Goal: Information Seeking & Learning: Learn about a topic

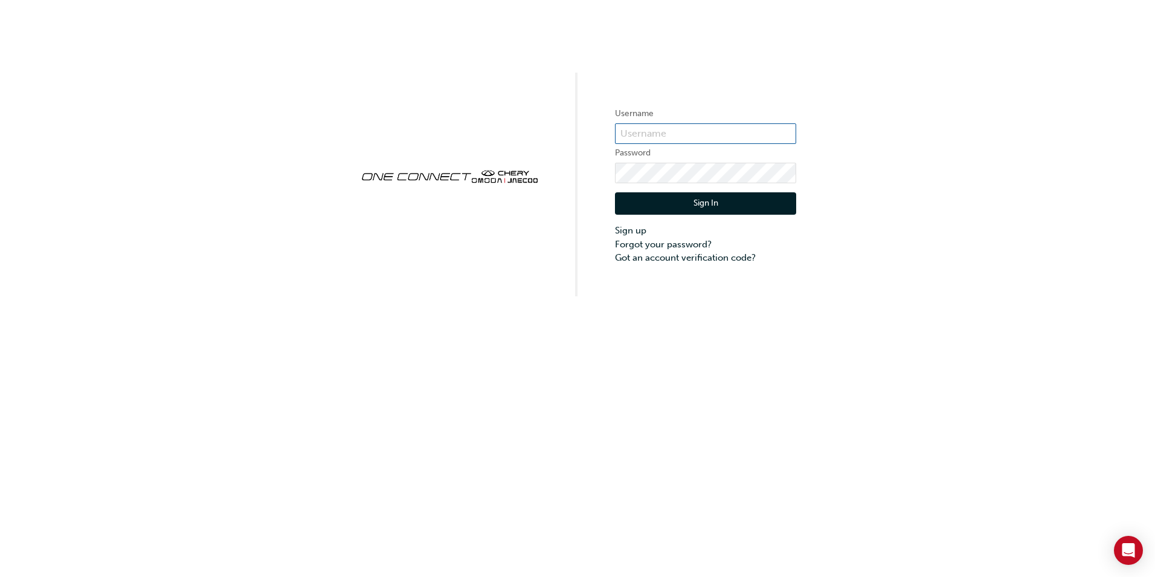
type input "CHAU1682"
click at [705, 204] on button "Sign In" at bounding box center [705, 203] width 181 height 23
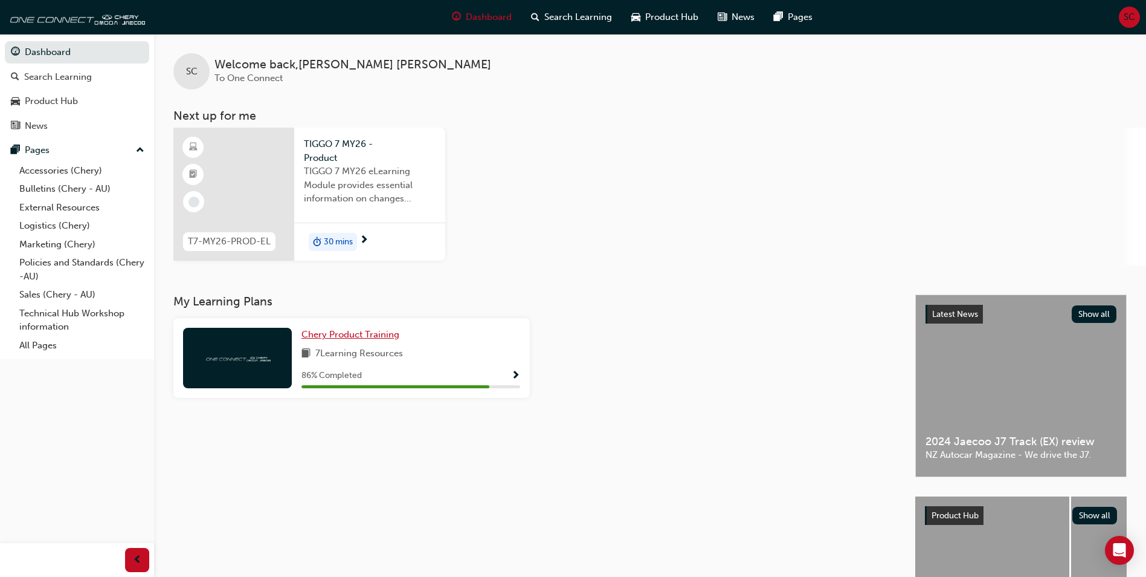
click at [351, 332] on span "Chery Product Training" at bounding box center [351, 334] width 98 height 11
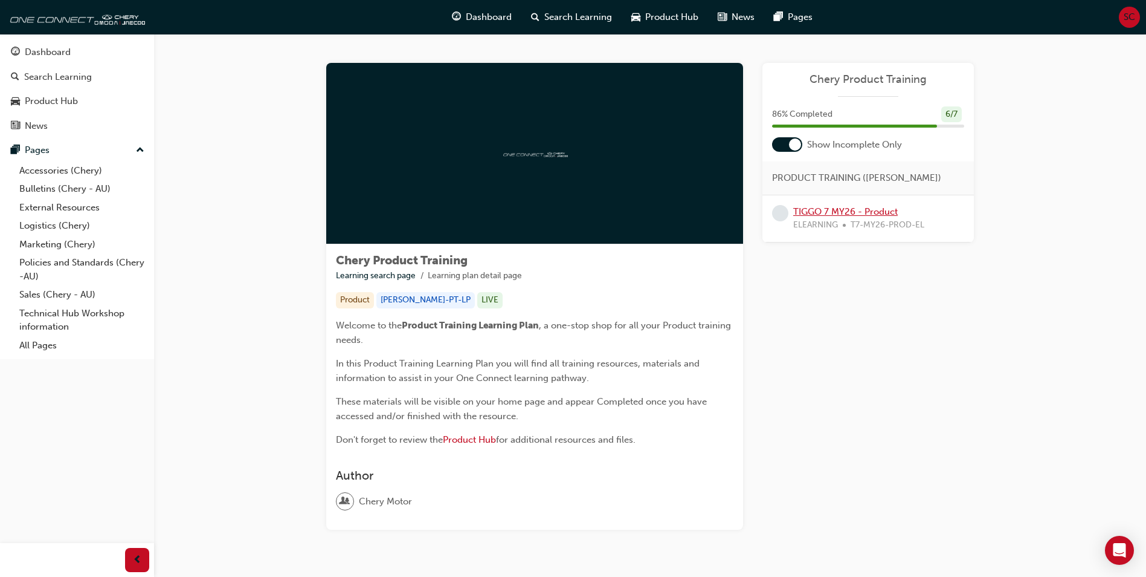
click at [837, 209] on link "TIGGO 7 MY26 - Product" at bounding box center [845, 211] width 105 height 11
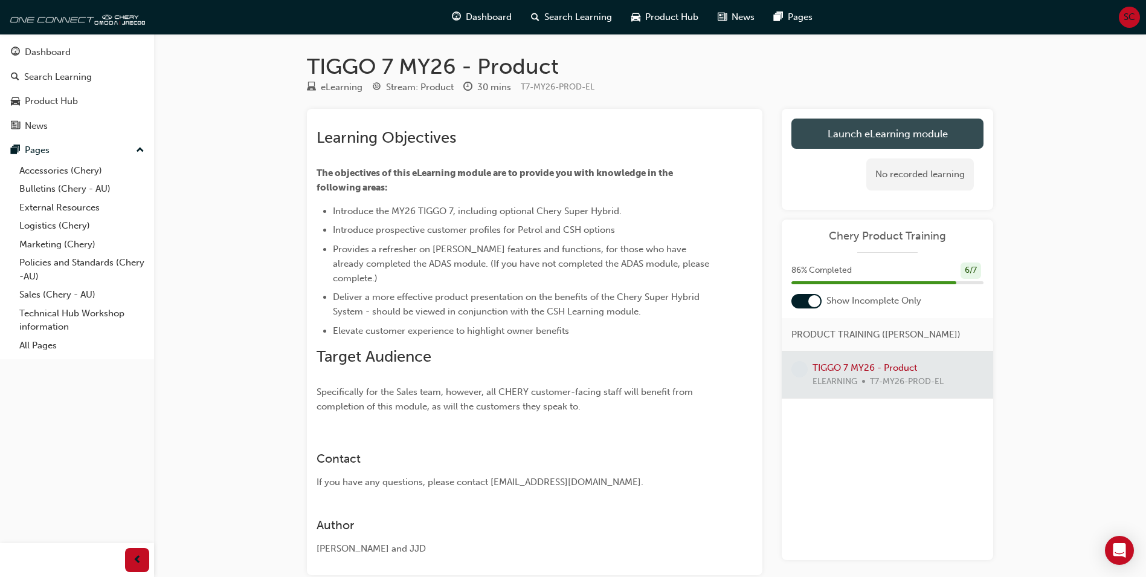
click at [876, 131] on link "Launch eLearning module" at bounding box center [888, 133] width 192 height 30
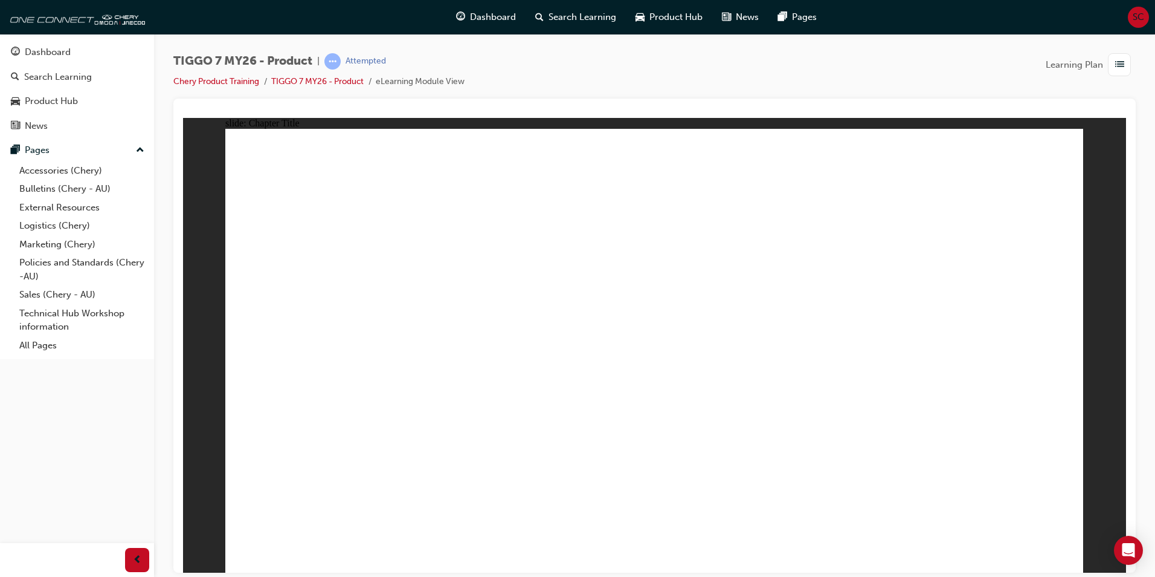
drag, startPoint x: 441, startPoint y: 455, endPoint x: 500, endPoint y: 459, distance: 59.3
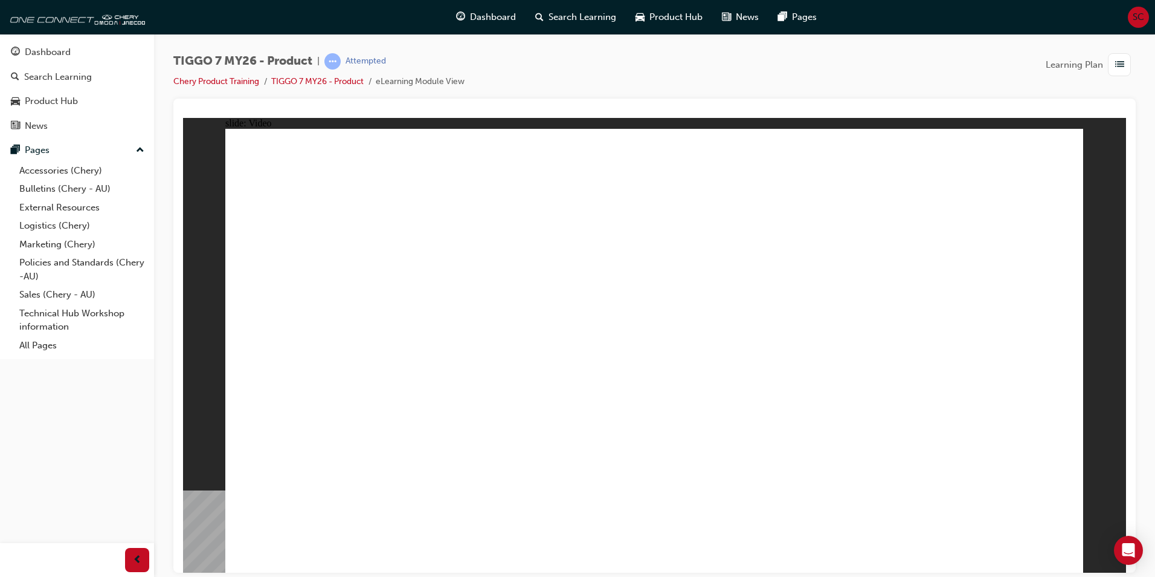
drag, startPoint x: 545, startPoint y: 320, endPoint x: 471, endPoint y: 291, distance: 80.0
drag, startPoint x: 268, startPoint y: 214, endPoint x: 322, endPoint y: 235, distance: 57.8
drag, startPoint x: 369, startPoint y: 225, endPoint x: 442, endPoint y: 239, distance: 75.0
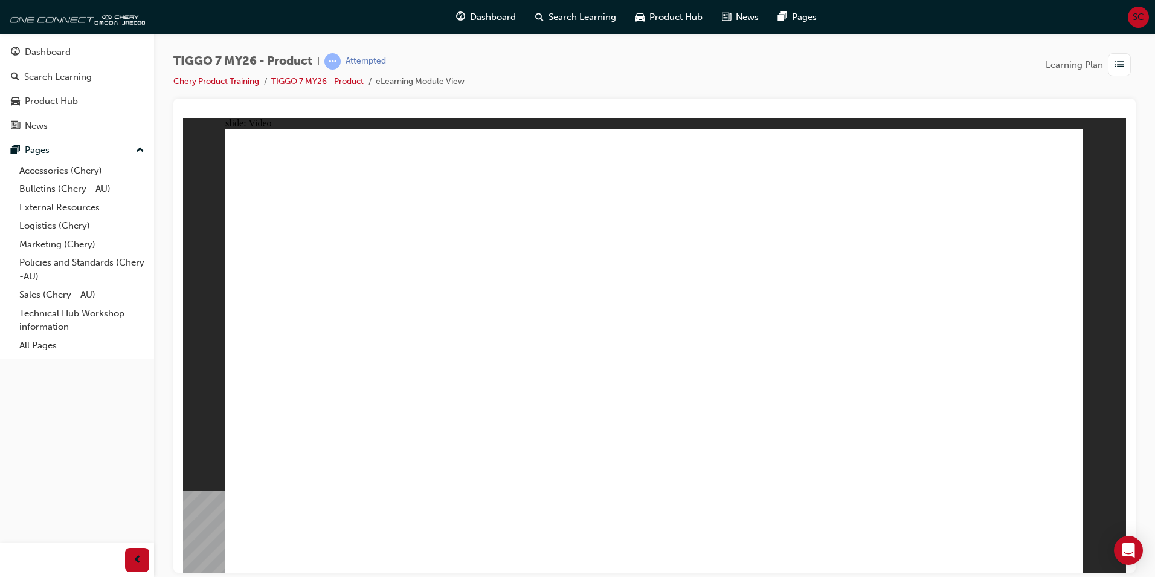
drag, startPoint x: 804, startPoint y: 325, endPoint x: 821, endPoint y: 385, distance: 62.2
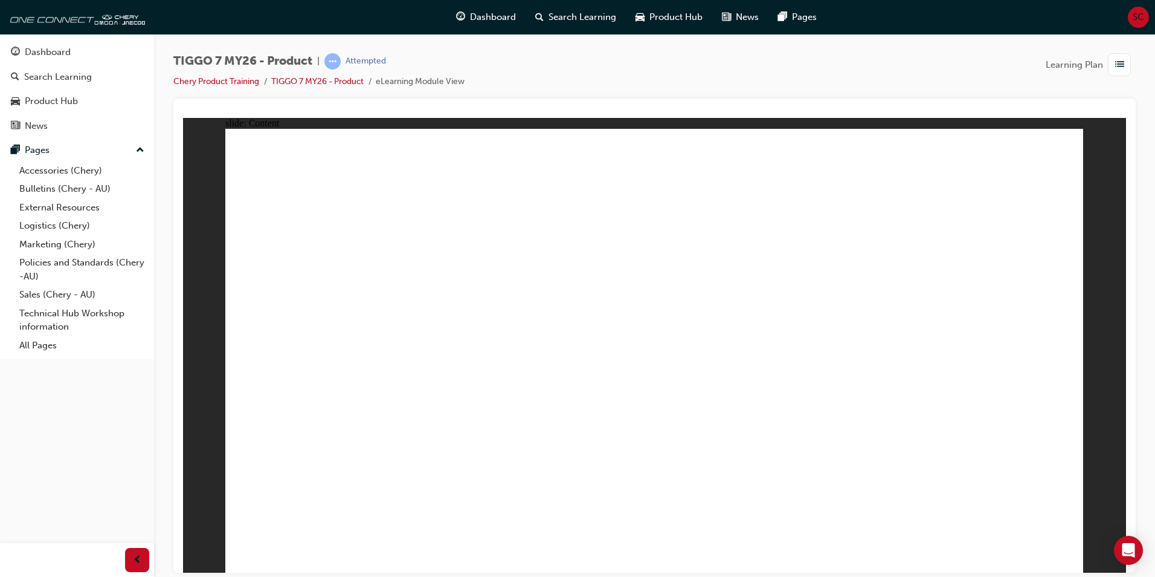
drag, startPoint x: 885, startPoint y: 376, endPoint x: 888, endPoint y: 386, distance: 10.3
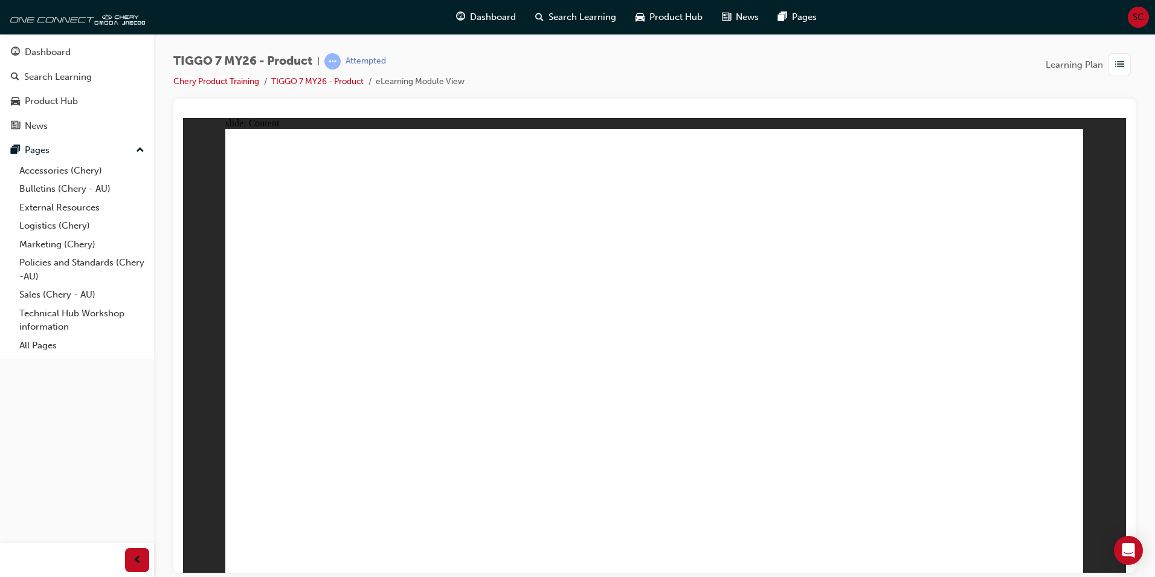
drag, startPoint x: 1067, startPoint y: 552, endPoint x: 1058, endPoint y: 554, distance: 9.1
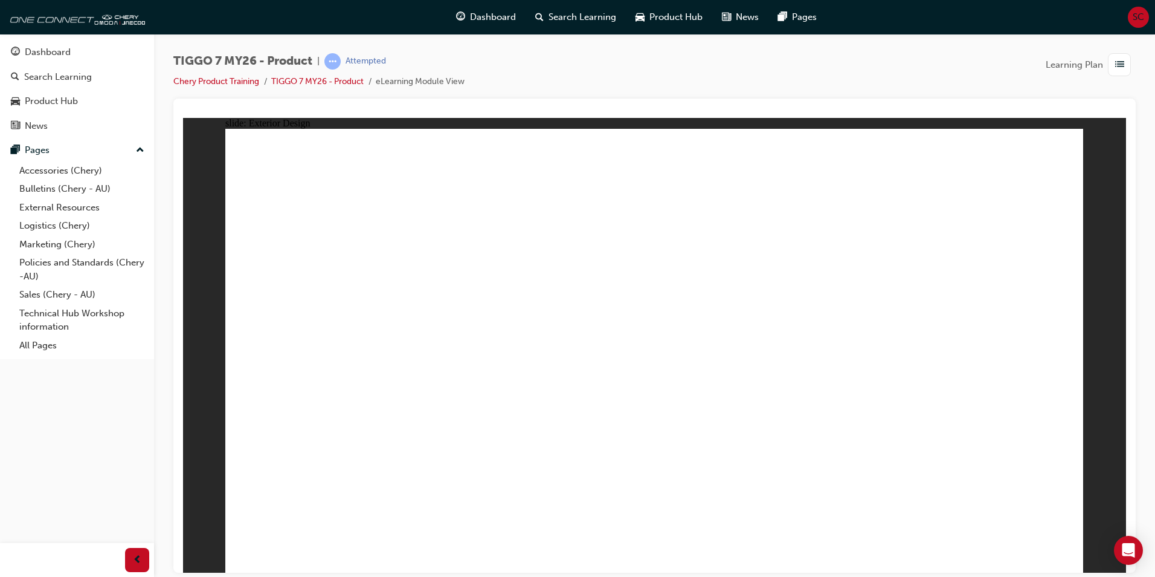
drag, startPoint x: 431, startPoint y: 226, endPoint x: 442, endPoint y: 233, distance: 13.6
drag, startPoint x: 450, startPoint y: 241, endPoint x: 380, endPoint y: 363, distance: 141.3
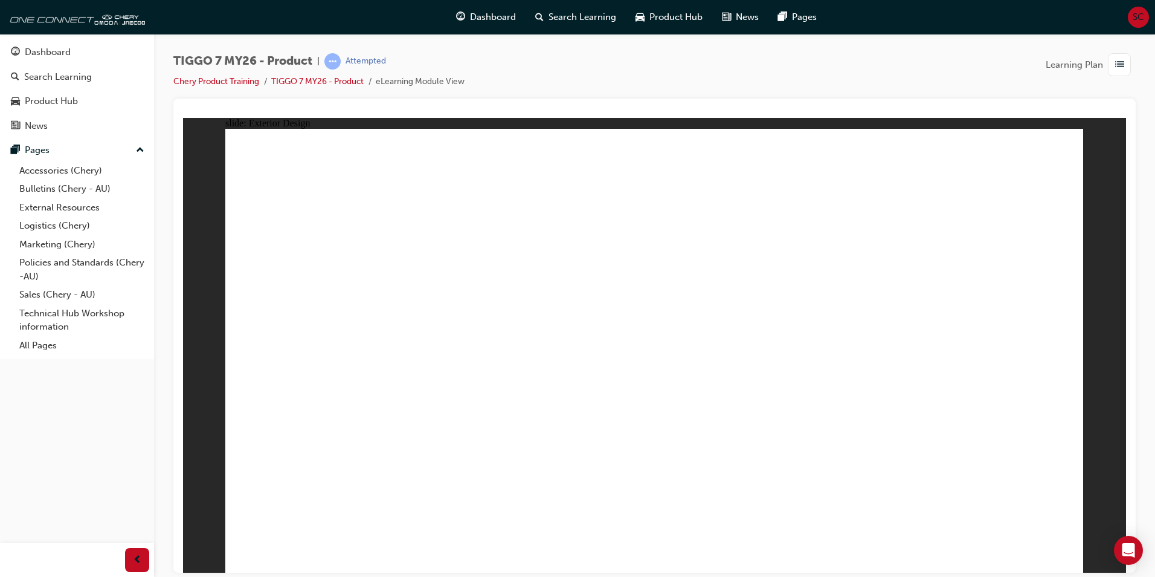
drag, startPoint x: 351, startPoint y: 402, endPoint x: 362, endPoint y: 436, distance: 36.3
drag, startPoint x: 548, startPoint y: 424, endPoint x: 789, endPoint y: 419, distance: 241.2
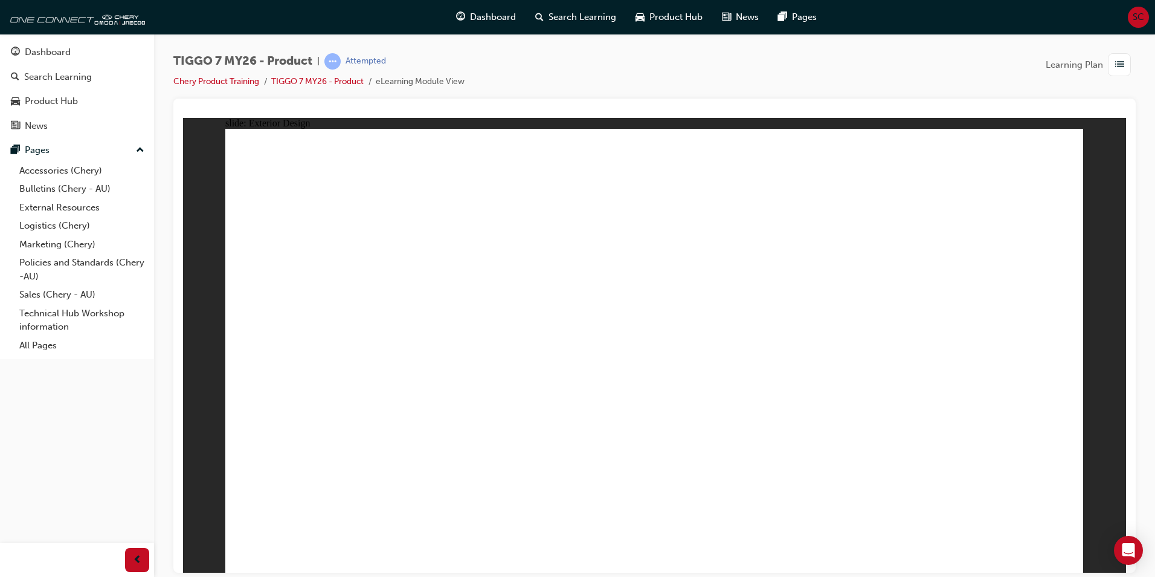
drag, startPoint x: 801, startPoint y: 417, endPoint x: 851, endPoint y: 368, distance: 70.1
drag, startPoint x: 835, startPoint y: 227, endPoint x: 922, endPoint y: 218, distance: 87.5
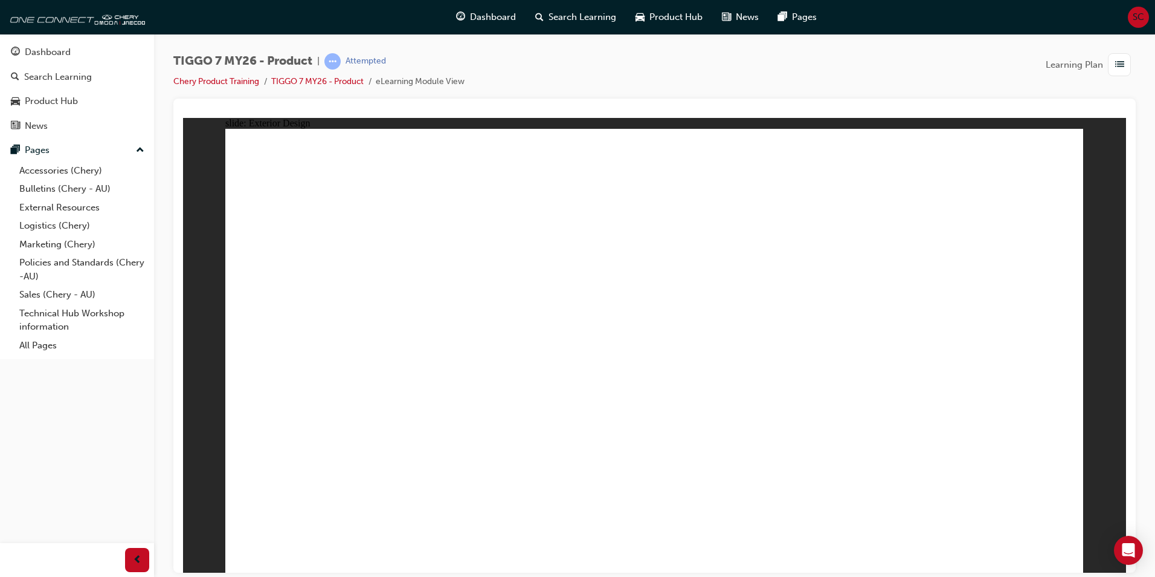
drag, startPoint x: 472, startPoint y: 437, endPoint x: 563, endPoint y: 421, distance: 92.1
drag, startPoint x: 600, startPoint y: 433, endPoint x: 622, endPoint y: 421, distance: 24.6
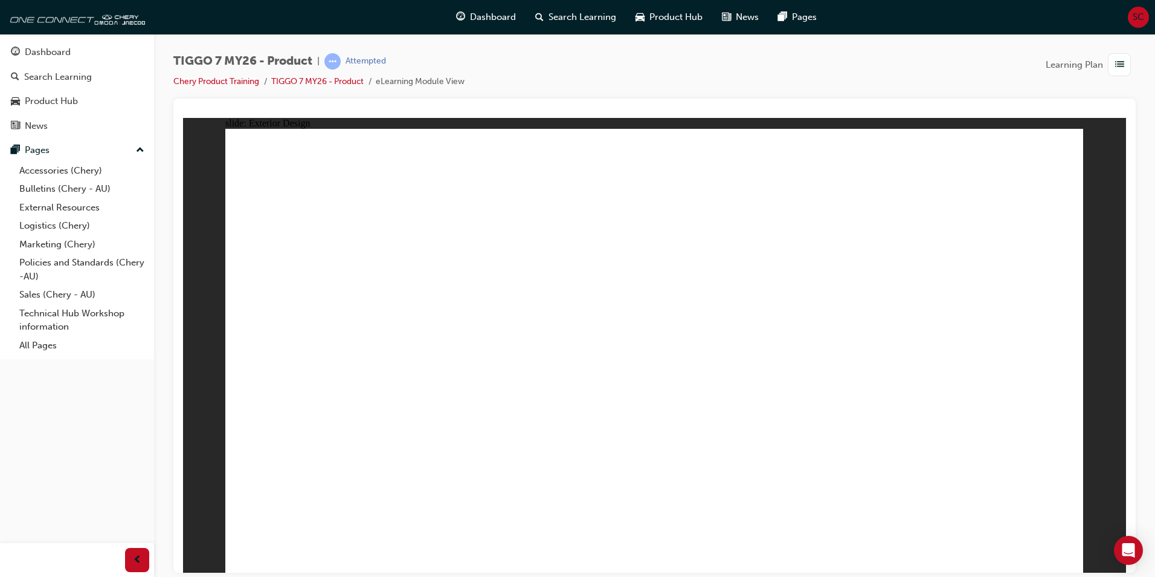
drag, startPoint x: 622, startPoint y: 421, endPoint x: 671, endPoint y: 425, distance: 49.1
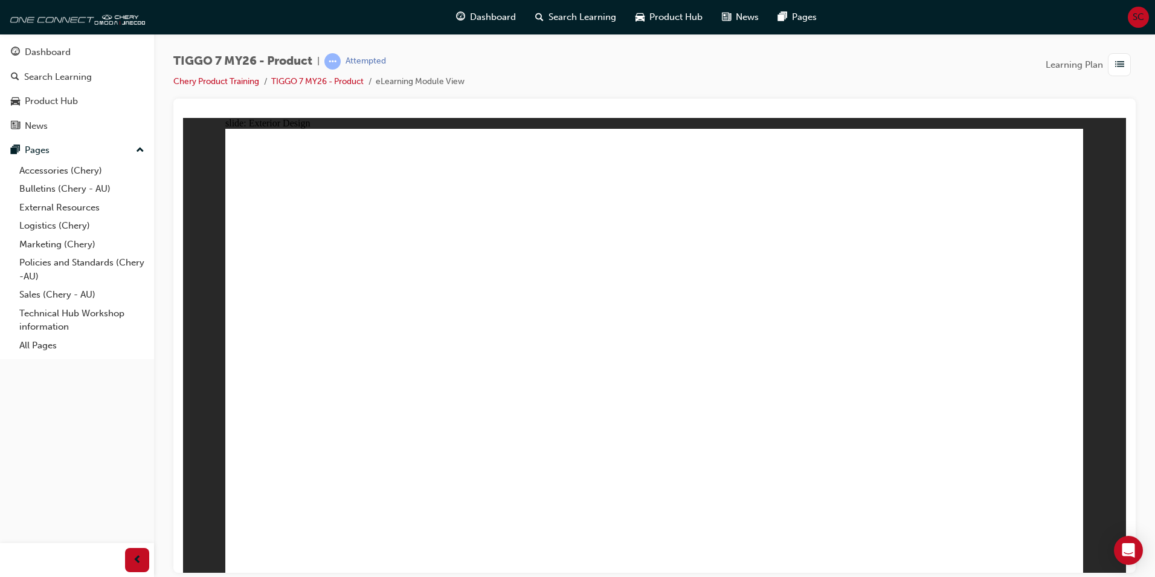
drag, startPoint x: 932, startPoint y: 435, endPoint x: 885, endPoint y: 380, distance: 71.6
drag, startPoint x: 784, startPoint y: 245, endPoint x: 665, endPoint y: 390, distance: 187.6
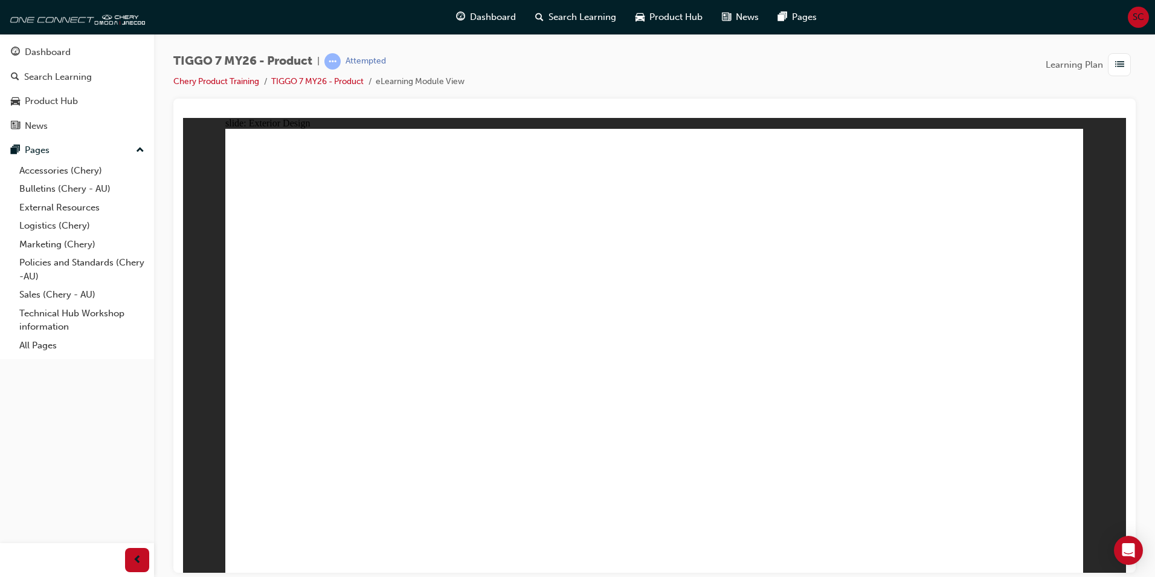
drag, startPoint x: 439, startPoint y: 247, endPoint x: 436, endPoint y: 265, distance: 19.0
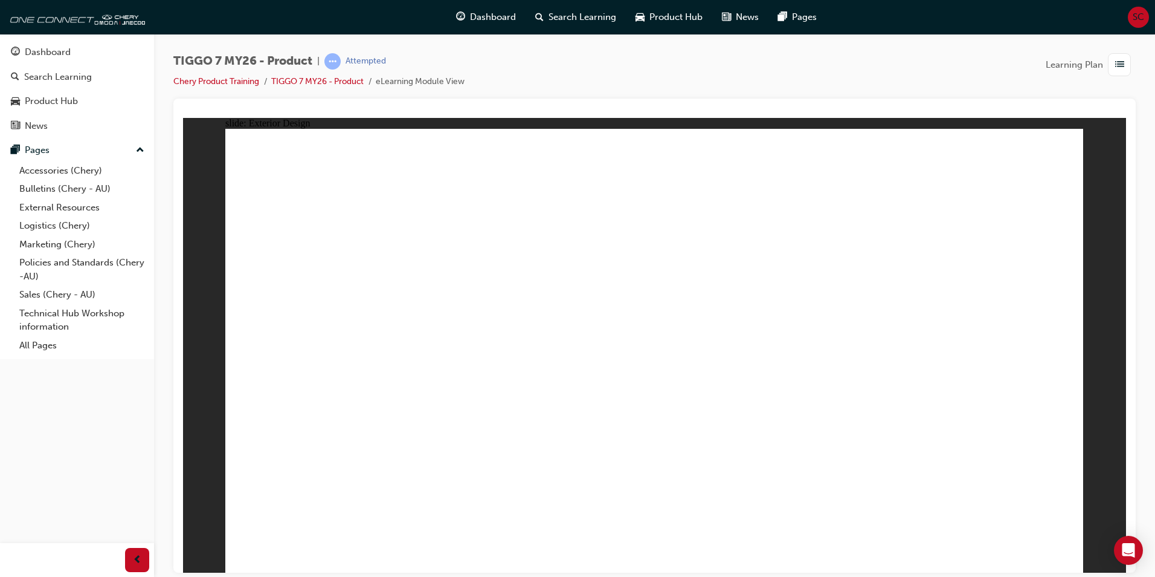
drag, startPoint x: 793, startPoint y: 434, endPoint x: 859, endPoint y: 418, distance: 68.3
drag, startPoint x: 861, startPoint y: 379, endPoint x: 848, endPoint y: 356, distance: 26.5
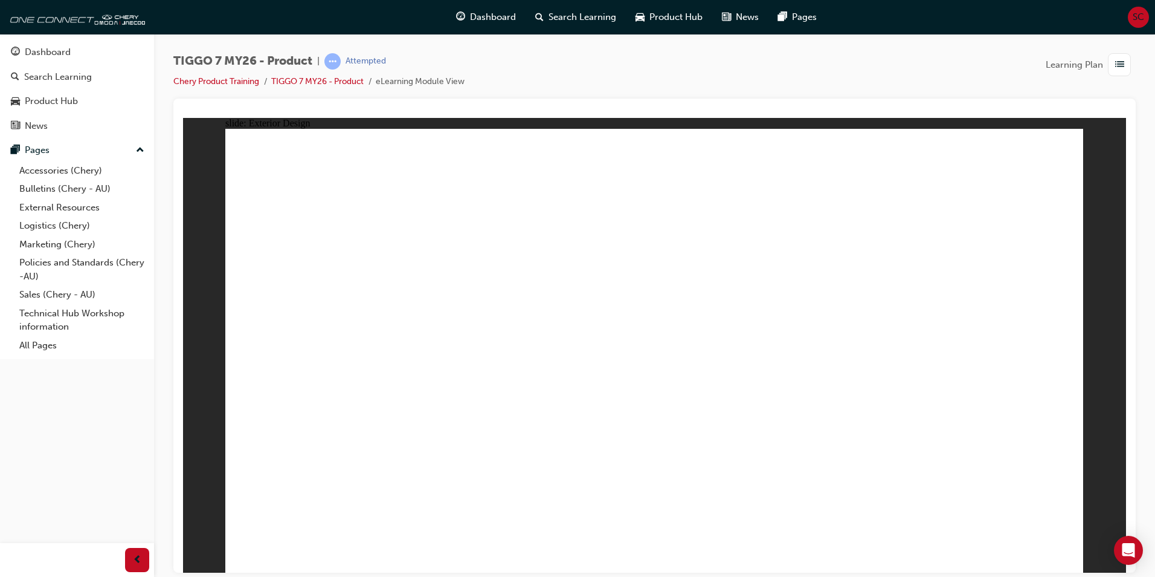
drag, startPoint x: 808, startPoint y: 212, endPoint x: 807, endPoint y: 231, distance: 19.3
drag, startPoint x: 863, startPoint y: 256, endPoint x: 883, endPoint y: 254, distance: 20.0
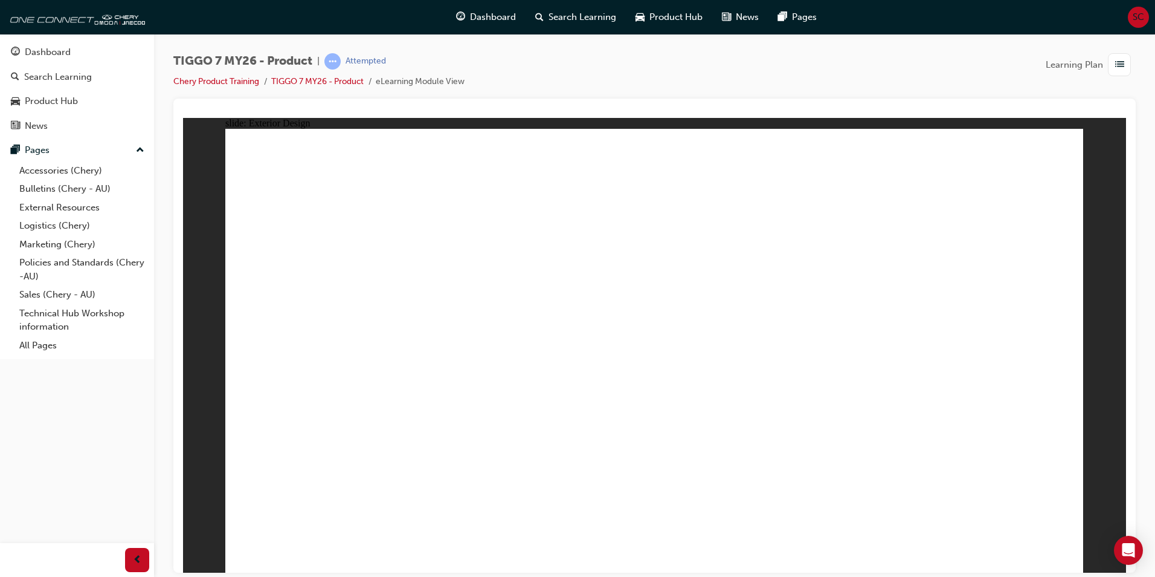
drag, startPoint x: 444, startPoint y: 254, endPoint x: 454, endPoint y: 334, distance: 81.1
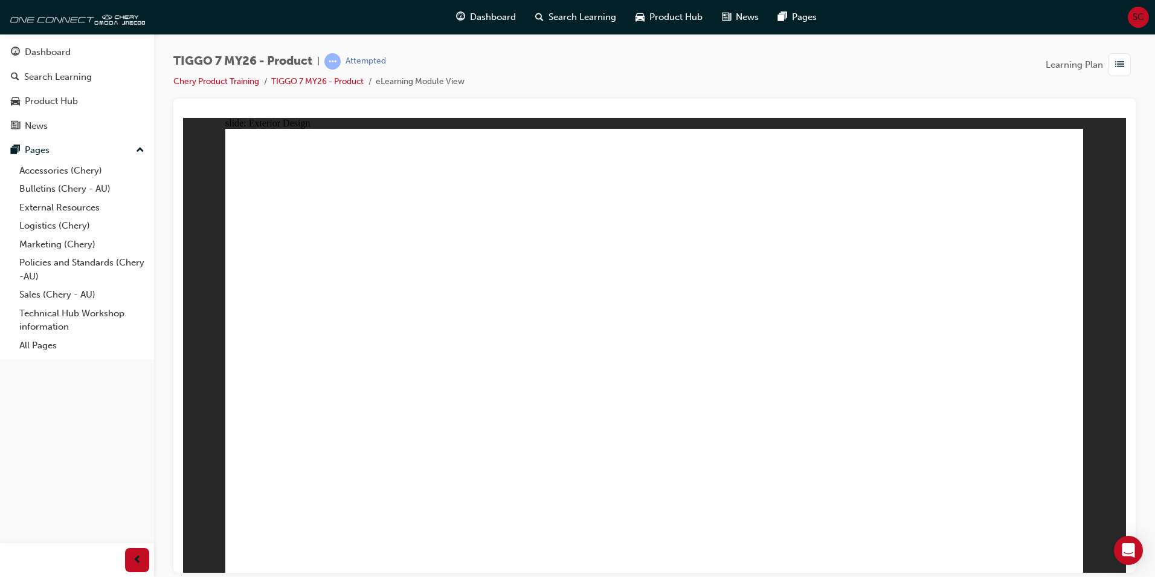
drag, startPoint x: 561, startPoint y: 447, endPoint x: 543, endPoint y: 442, distance: 19.3
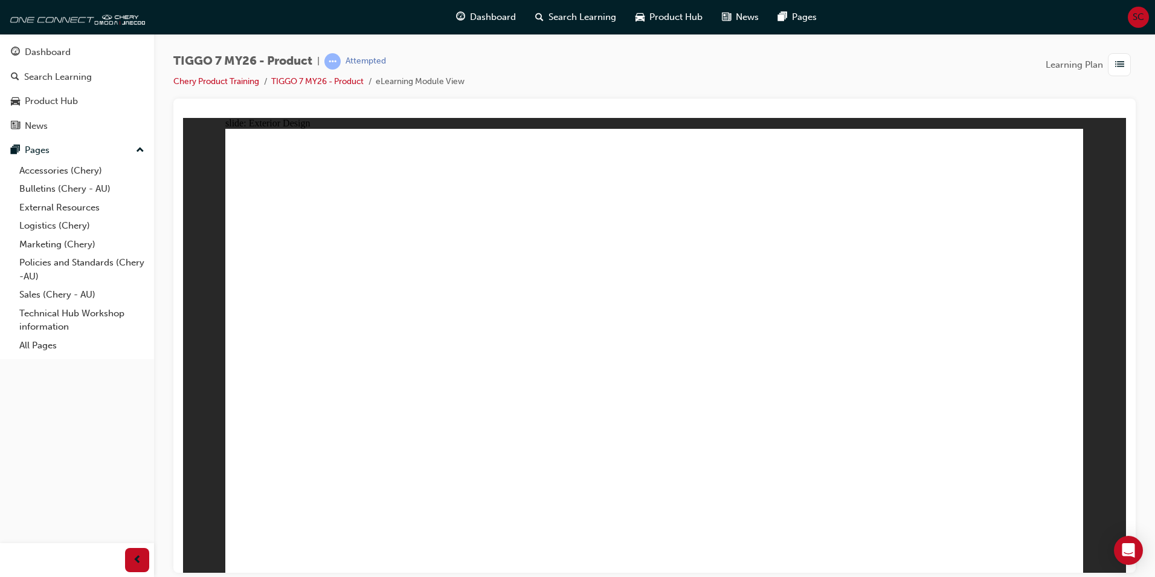
drag, startPoint x: 543, startPoint y: 442, endPoint x: 486, endPoint y: 435, distance: 57.3
drag, startPoint x: 537, startPoint y: 422, endPoint x: 542, endPoint y: 428, distance: 7.7
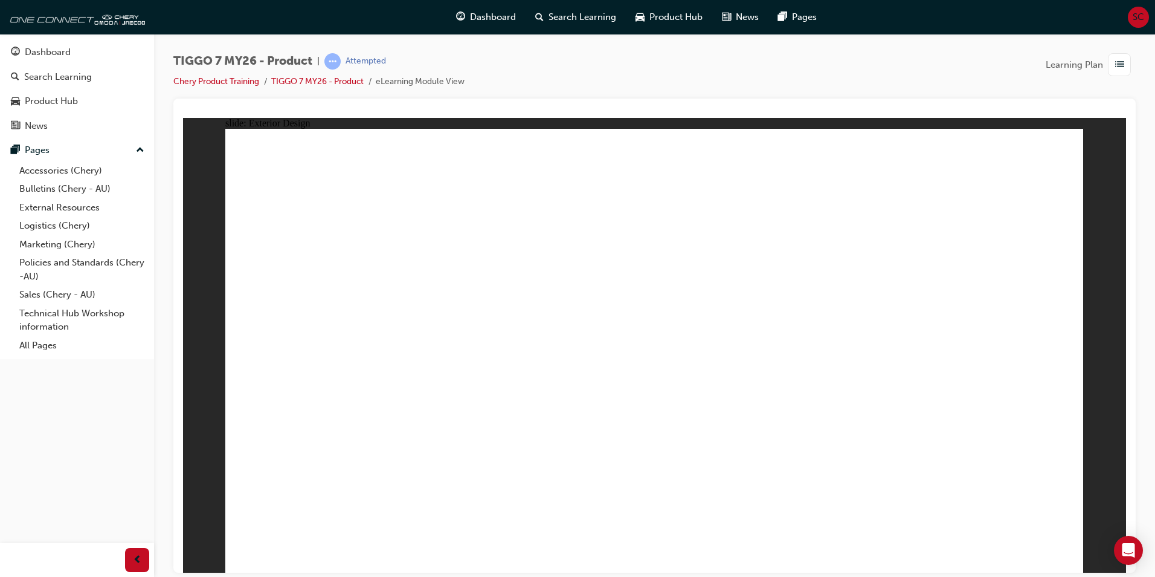
drag, startPoint x: 575, startPoint y: 455, endPoint x: 800, endPoint y: 338, distance: 253.8
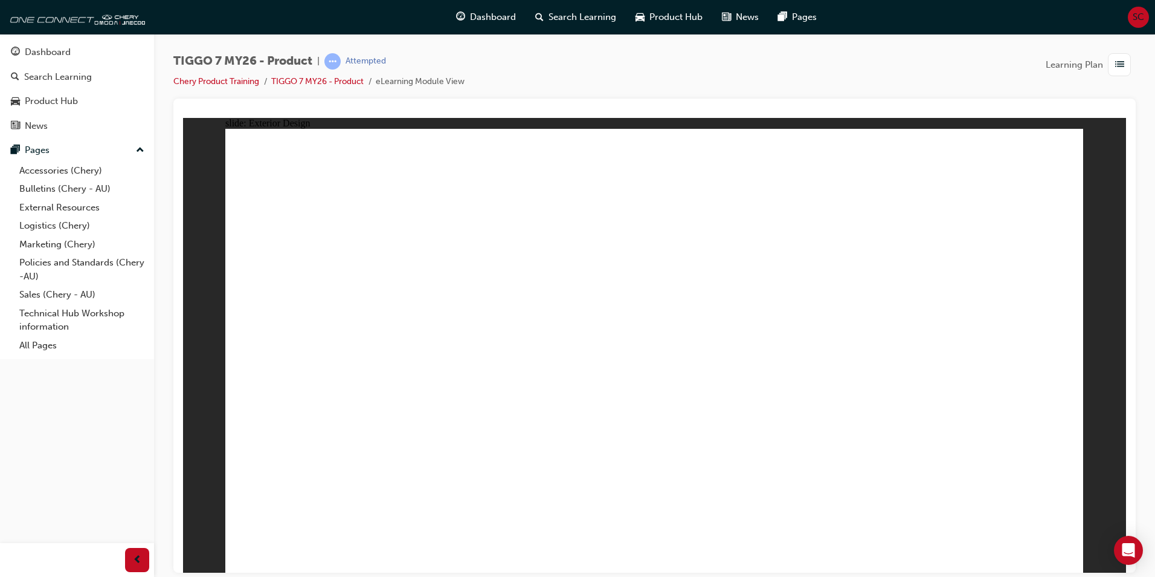
drag, startPoint x: 876, startPoint y: 411, endPoint x: 841, endPoint y: 422, distance: 37.3
drag, startPoint x: 355, startPoint y: 503, endPoint x: 369, endPoint y: 499, distance: 13.8
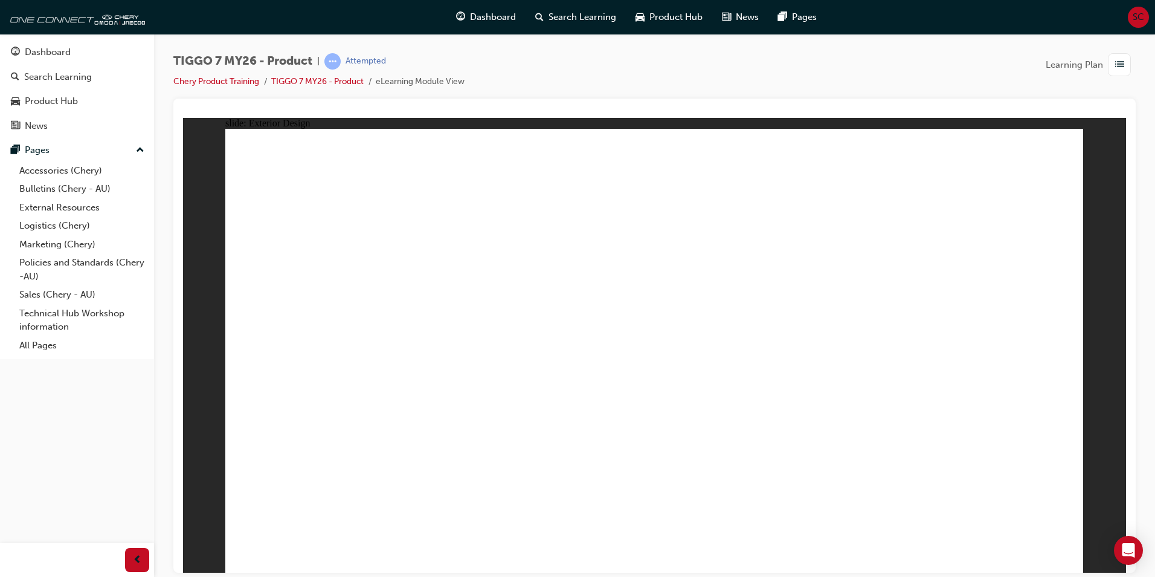
drag, startPoint x: 618, startPoint y: 446, endPoint x: 590, endPoint y: 452, distance: 28.4
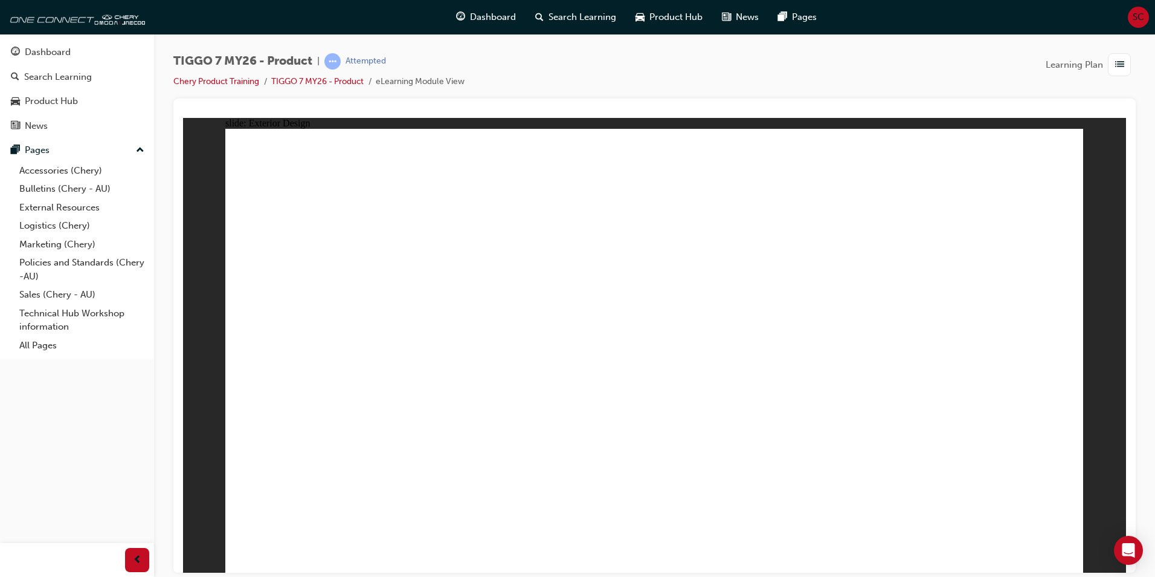
drag, startPoint x: 849, startPoint y: 320, endPoint x: 849, endPoint y: 305, distance: 15.1
drag, startPoint x: 857, startPoint y: 294, endPoint x: 836, endPoint y: 237, distance: 60.6
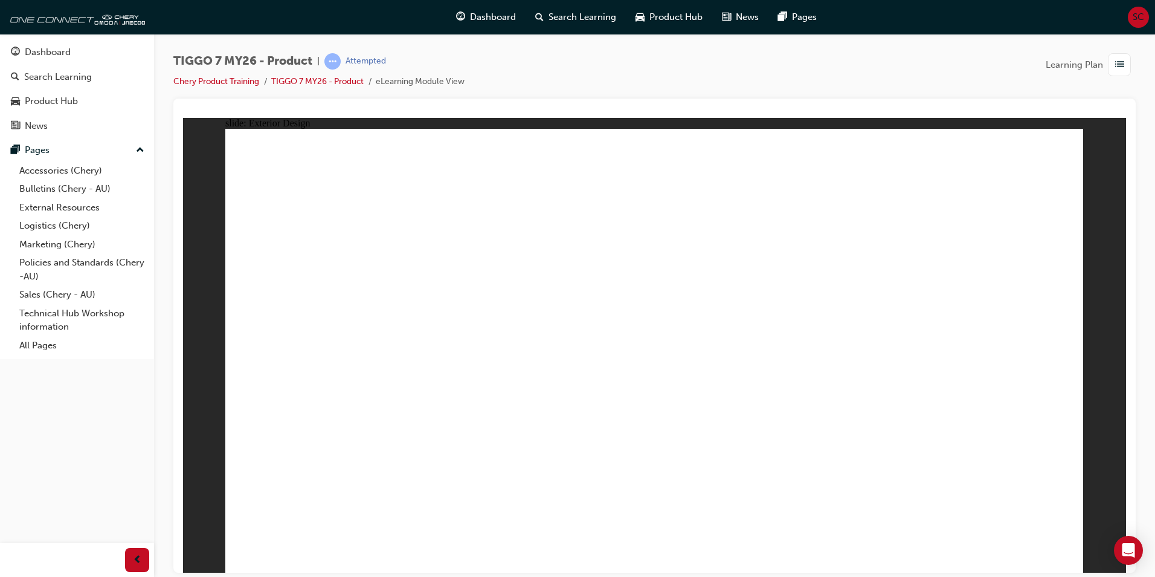
drag, startPoint x: 832, startPoint y: 230, endPoint x: 784, endPoint y: 235, distance: 47.4
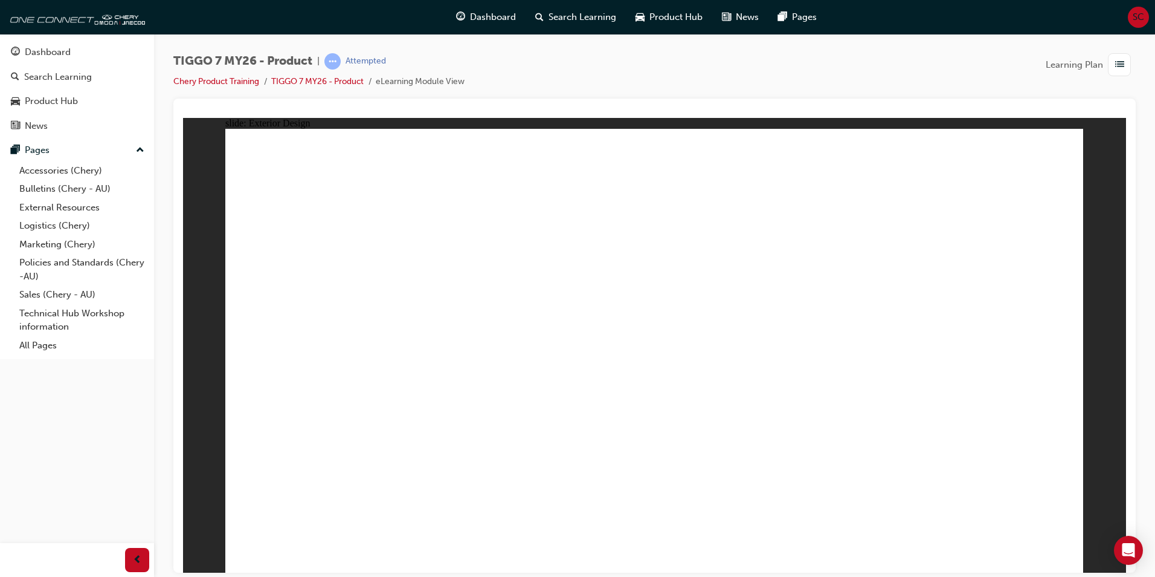
drag, startPoint x: 804, startPoint y: 210, endPoint x: 799, endPoint y: 264, distance: 54.6
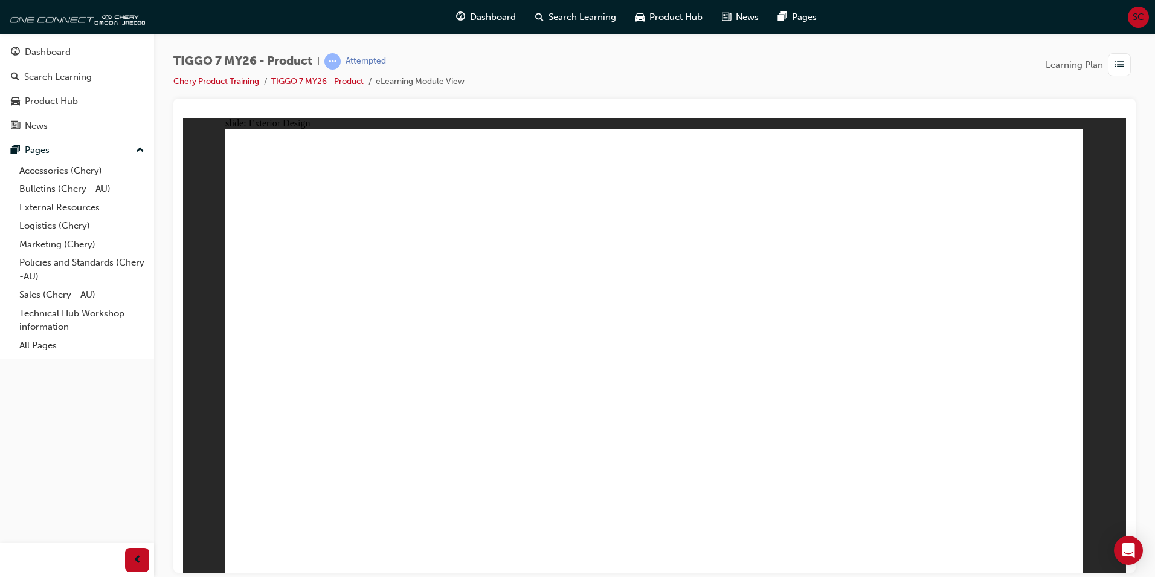
drag, startPoint x: 428, startPoint y: 240, endPoint x: 467, endPoint y: 237, distance: 39.4
drag, startPoint x: 821, startPoint y: 252, endPoint x: 861, endPoint y: 247, distance: 40.8
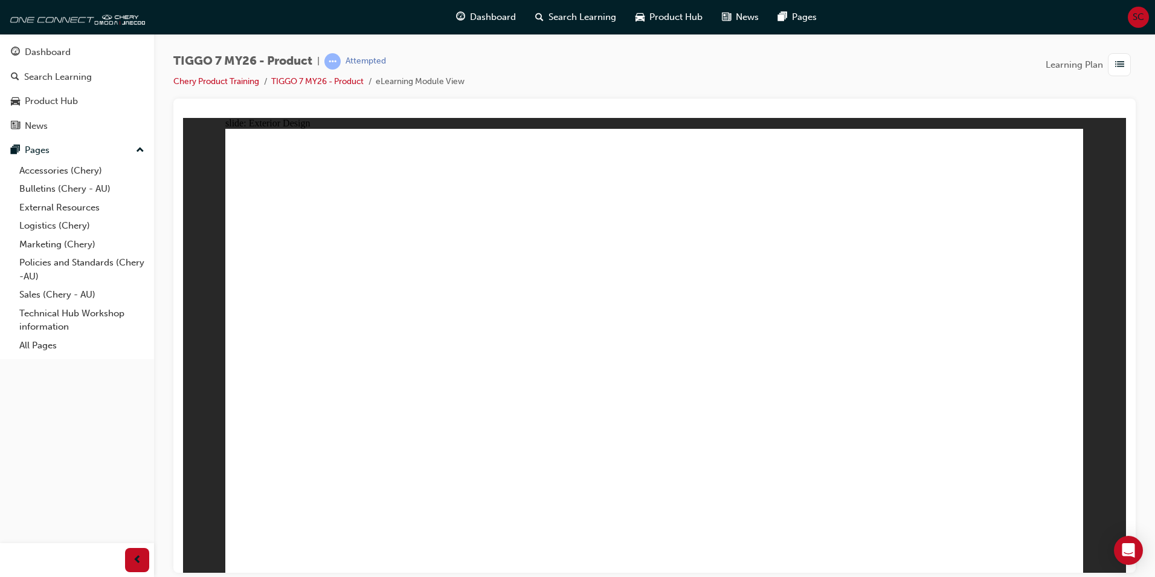
drag
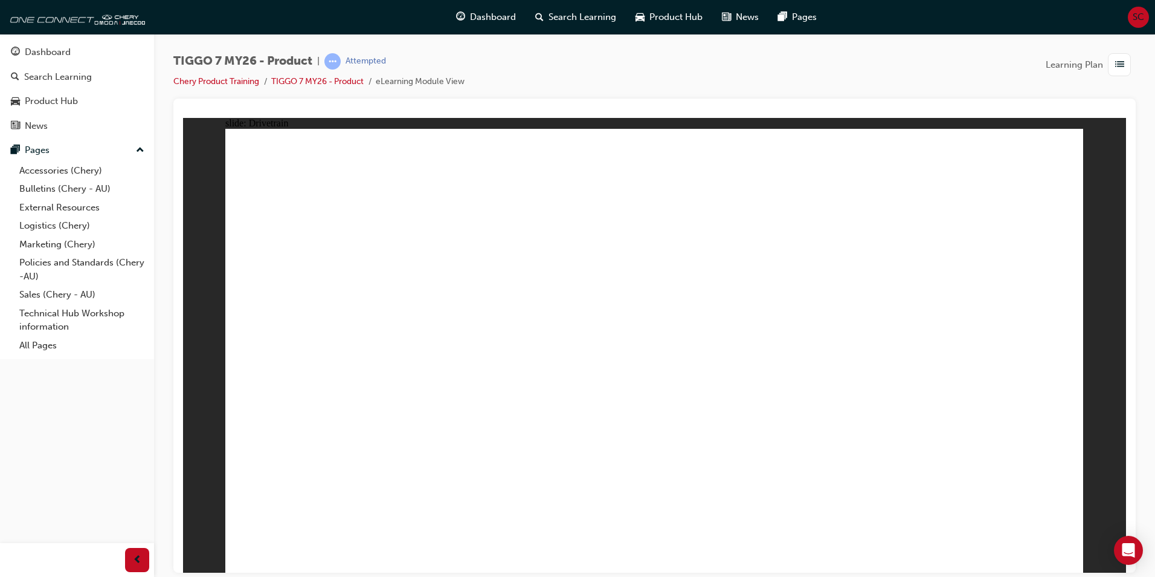
drag, startPoint x: 783, startPoint y: 256, endPoint x: 840, endPoint y: 370, distance: 127.6
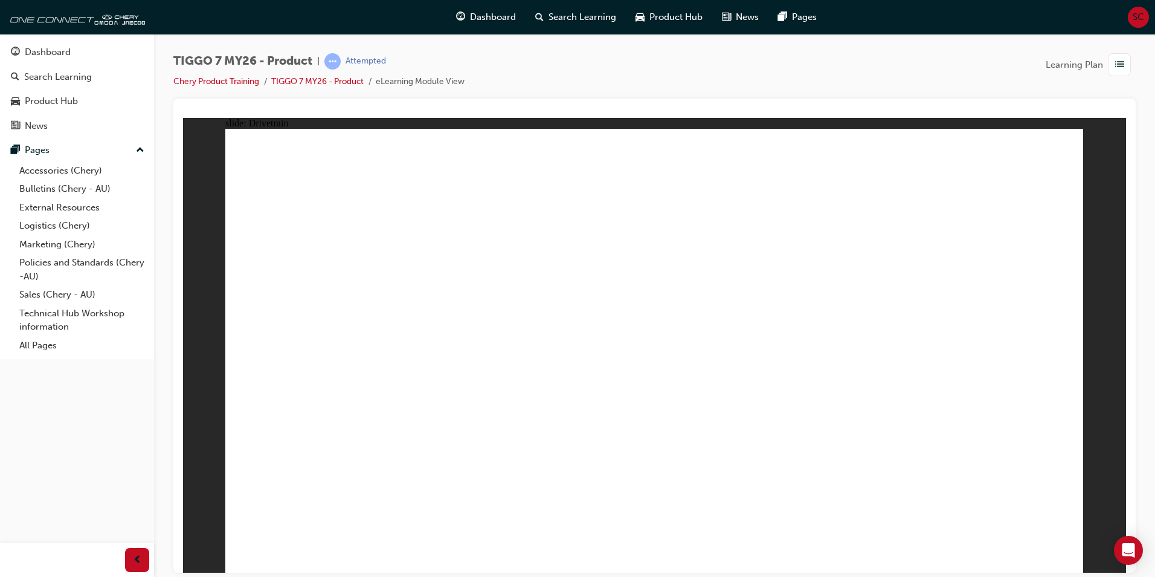
drag, startPoint x: 848, startPoint y: 167, endPoint x: 855, endPoint y: 196, distance: 30.5
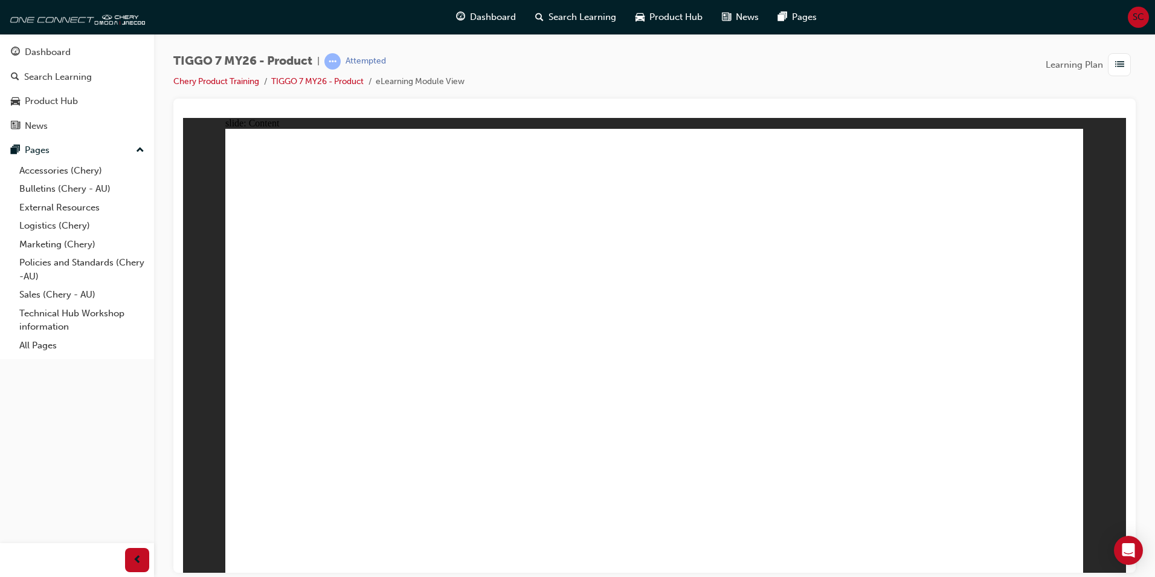
drag, startPoint x: 624, startPoint y: 488, endPoint x: 514, endPoint y: 496, distance: 109.7
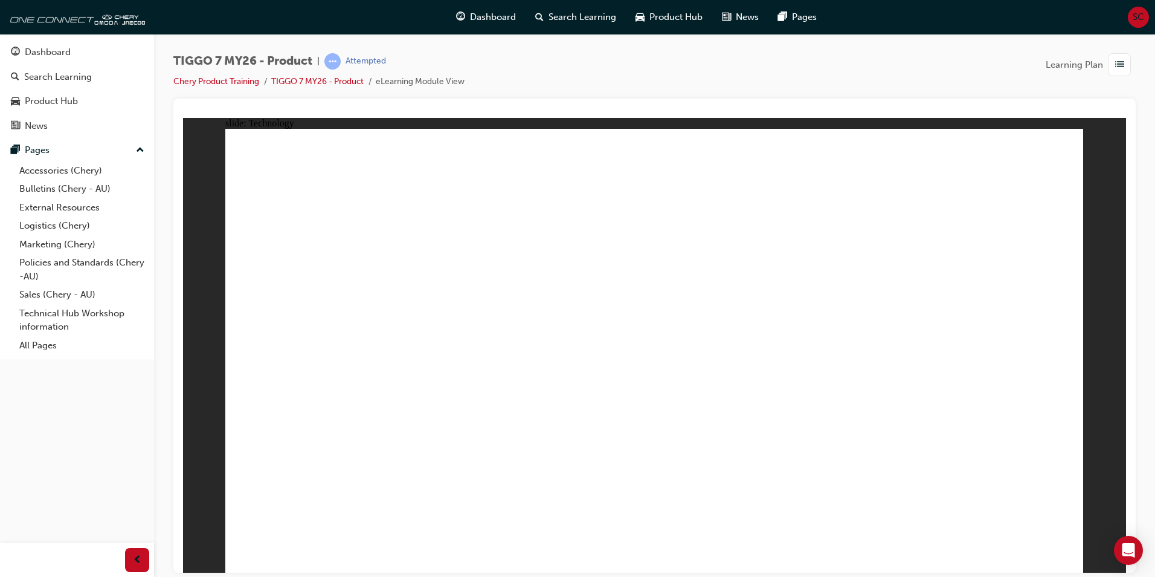
drag, startPoint x: 502, startPoint y: 496, endPoint x: 540, endPoint y: 497, distance: 37.5
drag, startPoint x: 540, startPoint y: 497, endPoint x: 762, endPoint y: 465, distance: 224.6
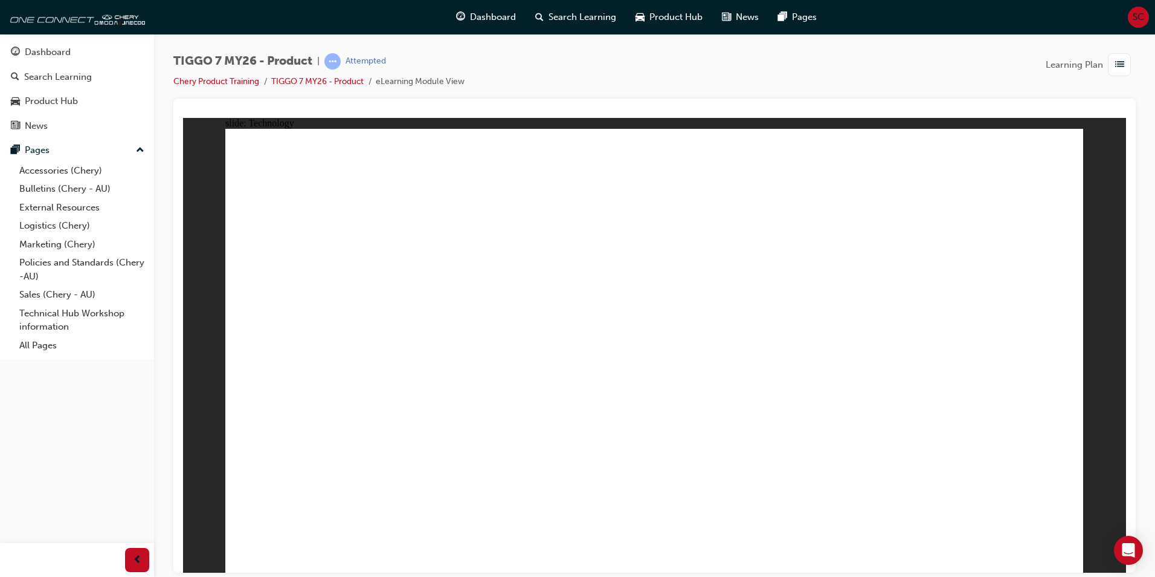
drag, startPoint x: 867, startPoint y: 389, endPoint x: 502, endPoint y: 436, distance: 368.0
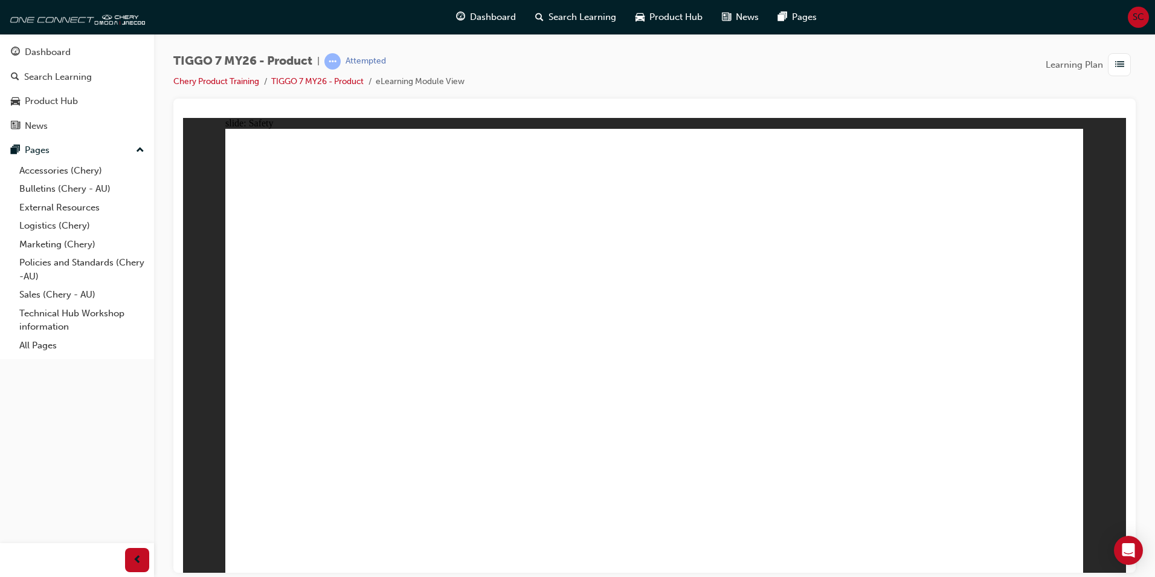
drag, startPoint x: 339, startPoint y: 409, endPoint x: 347, endPoint y: 408, distance: 7.9
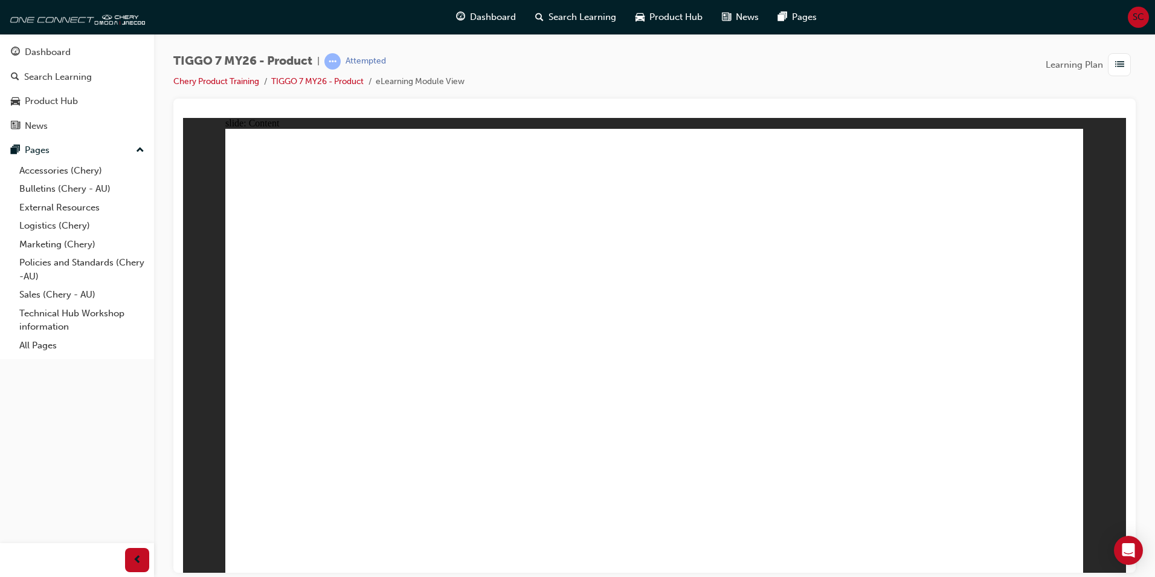
drag, startPoint x: 628, startPoint y: 274, endPoint x: 644, endPoint y: 292, distance: 24.4
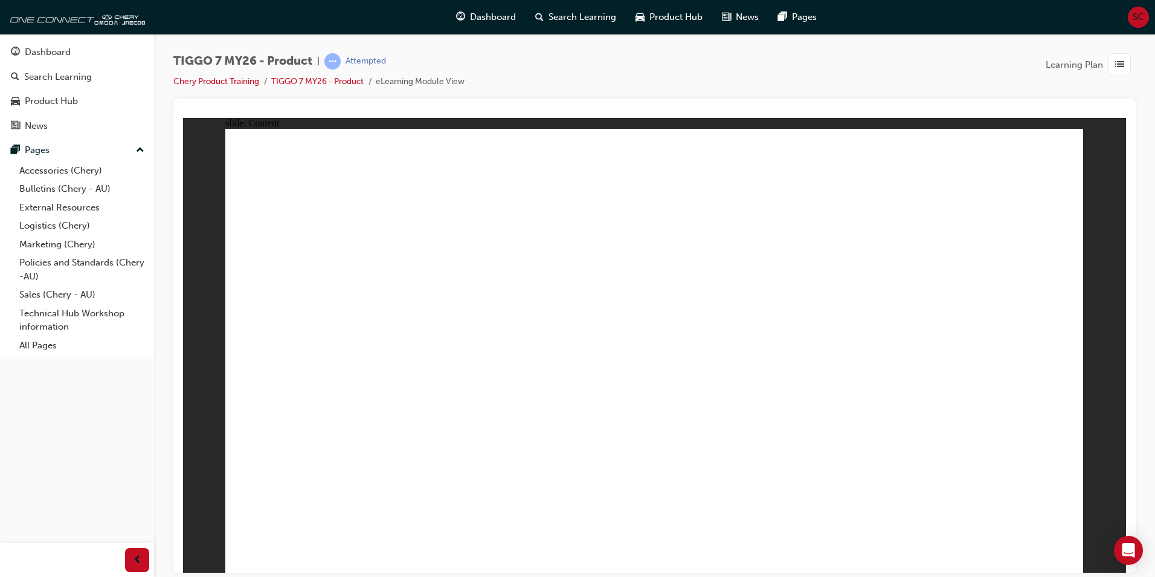
drag, startPoint x: 789, startPoint y: 311, endPoint x: 793, endPoint y: 320, distance: 10.0
drag, startPoint x: 798, startPoint y: 385, endPoint x: 804, endPoint y: 386, distance: 6.1
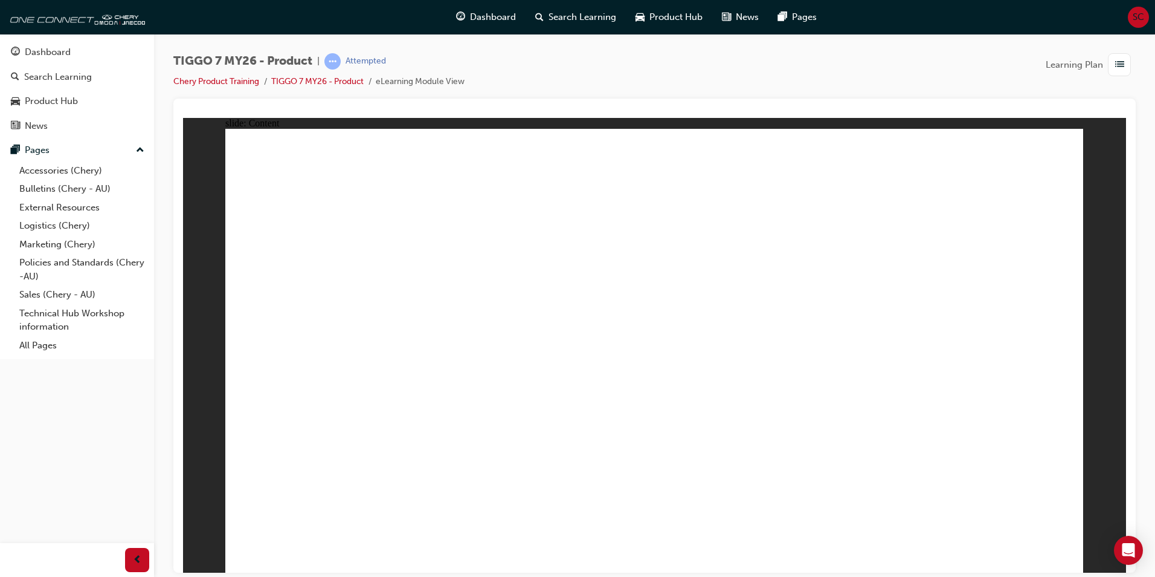
drag, startPoint x: 818, startPoint y: 353, endPoint x: 1069, endPoint y: 570, distance: 332.1
drag, startPoint x: 885, startPoint y: 402, endPoint x: 903, endPoint y: 315, distance: 88.9
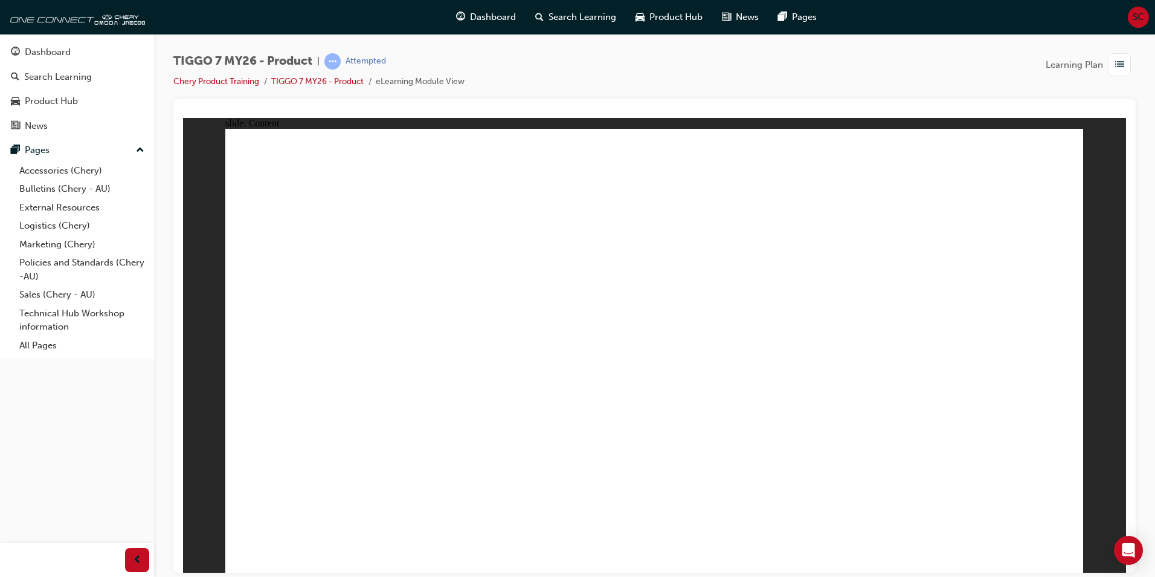
drag, startPoint x: 882, startPoint y: 277, endPoint x: 694, endPoint y: 295, distance: 188.2
drag, startPoint x: 691, startPoint y: 298, endPoint x: 587, endPoint y: 278, distance: 105.8
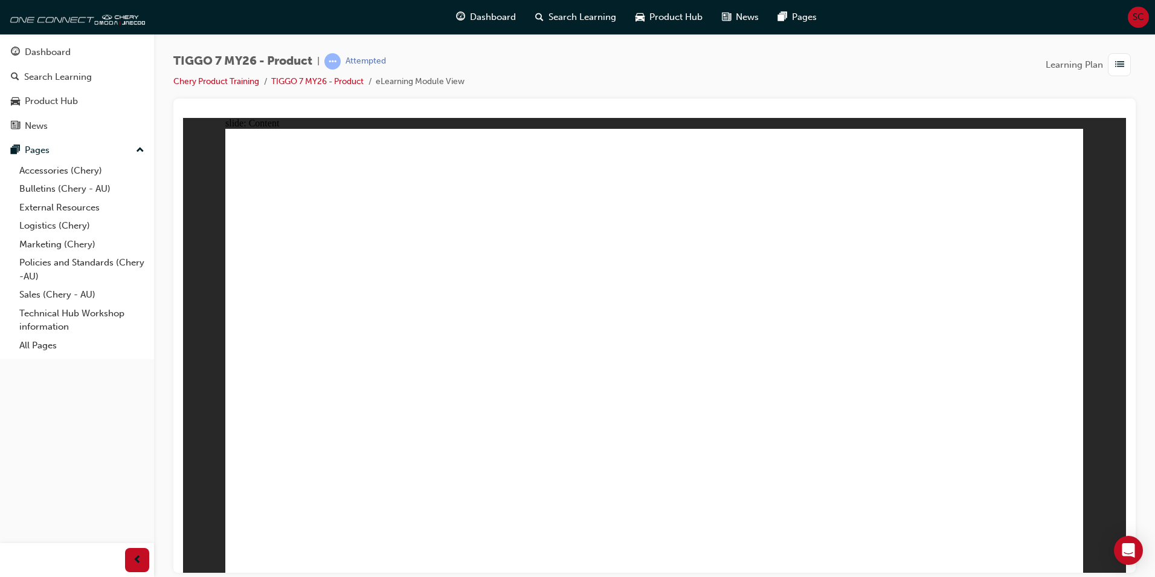
drag, startPoint x: 584, startPoint y: 278, endPoint x: 532, endPoint y: 299, distance: 55.9
drag, startPoint x: 502, startPoint y: 388, endPoint x: 477, endPoint y: 405, distance: 29.5
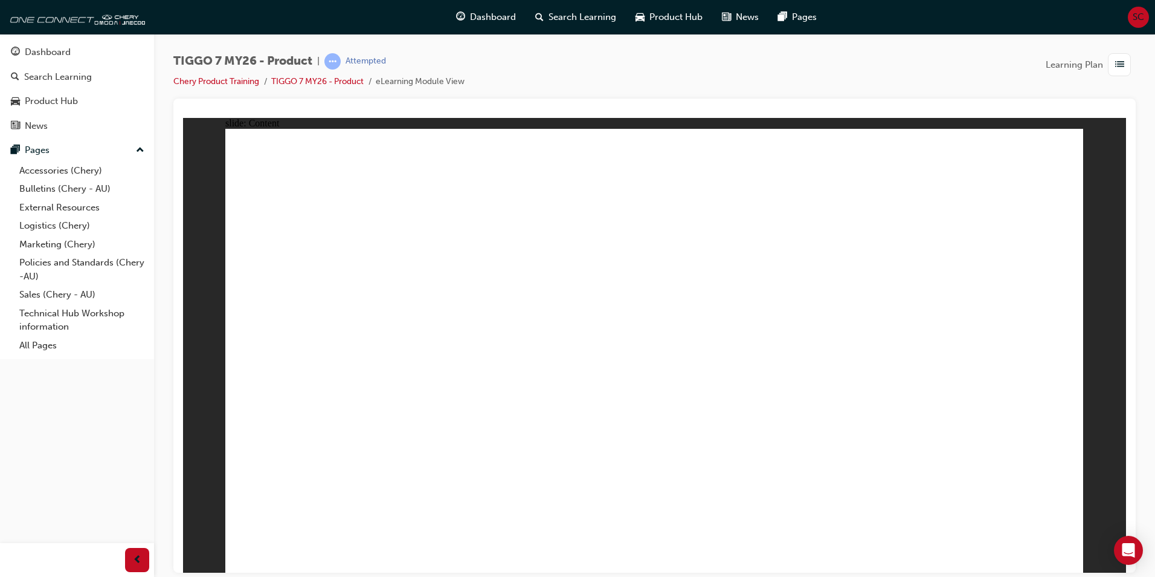
drag, startPoint x: 940, startPoint y: 384, endPoint x: 1047, endPoint y: 562, distance: 207.6
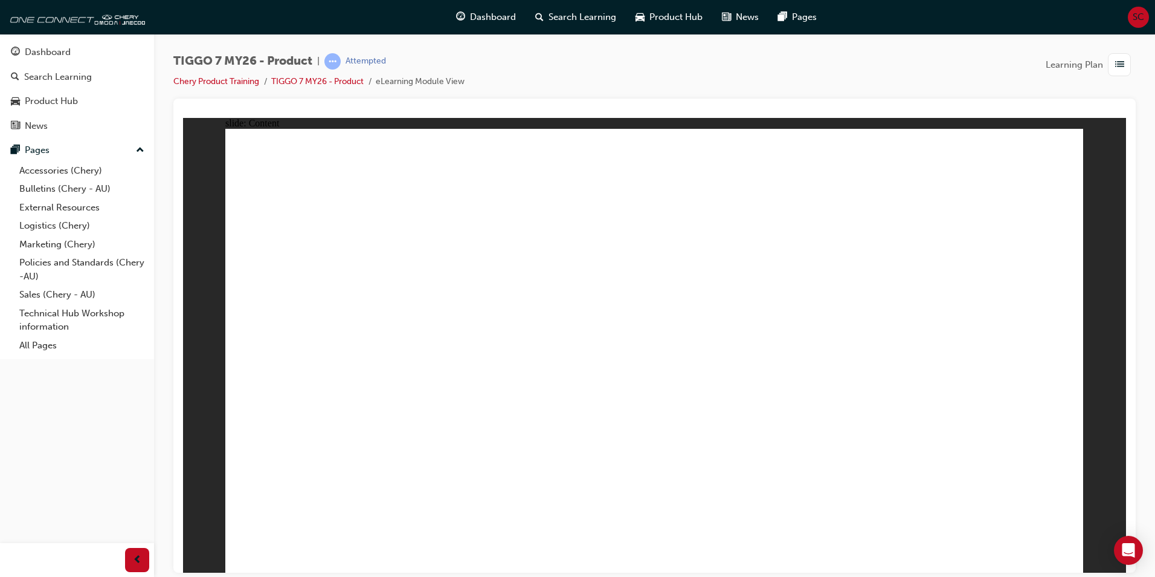
drag, startPoint x: 551, startPoint y: 396, endPoint x: 738, endPoint y: 526, distance: 227.6
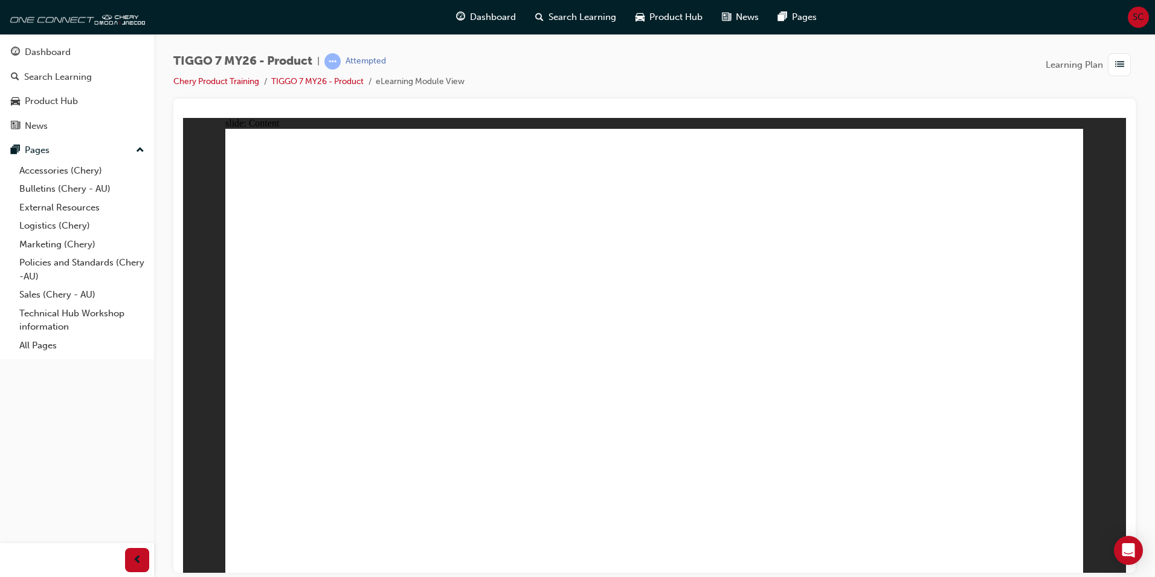
drag, startPoint x: 683, startPoint y: 422, endPoint x: 686, endPoint y: 341, distance: 81.6
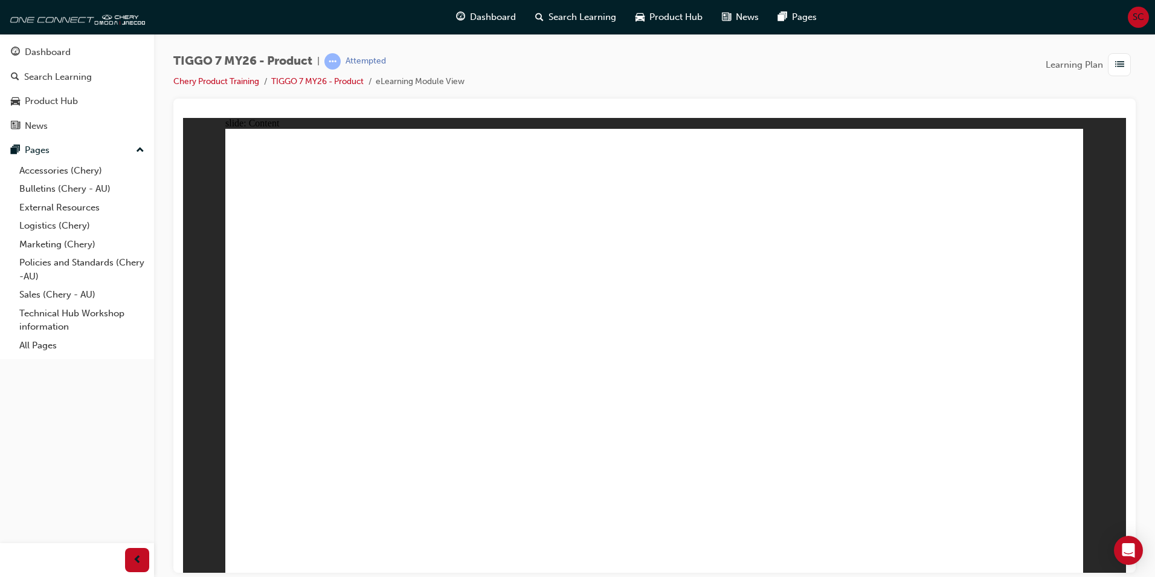
drag, startPoint x: 383, startPoint y: 495, endPoint x: 626, endPoint y: 221, distance: 366.9
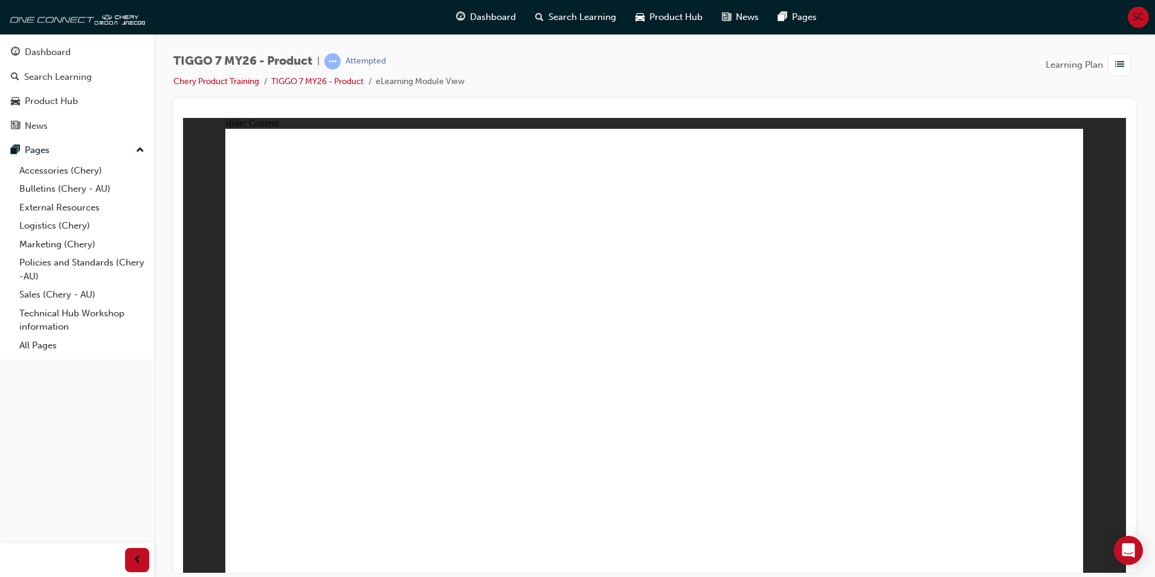
drag, startPoint x: 1016, startPoint y: 378, endPoint x: 993, endPoint y: 424, distance: 51.3
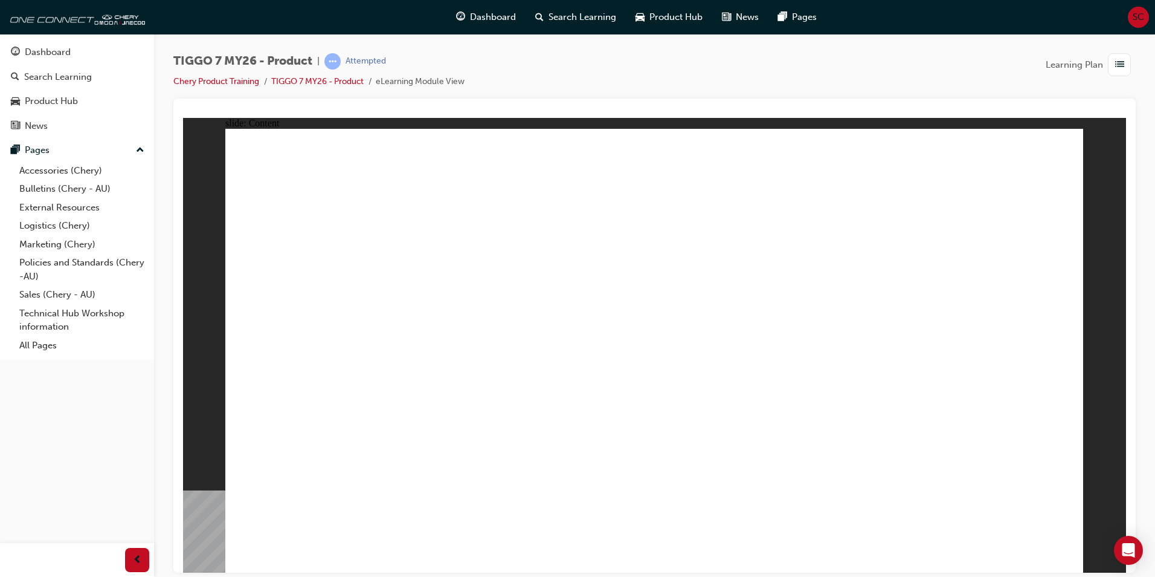
drag, startPoint x: 667, startPoint y: 321, endPoint x: 703, endPoint y: 296, distance: 44.6
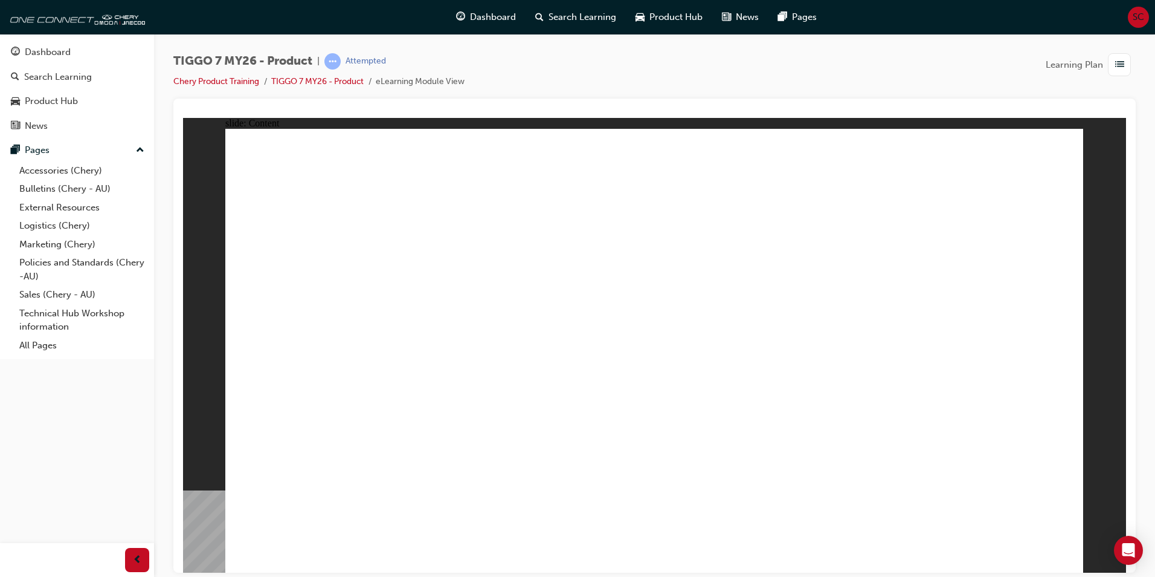
drag, startPoint x: 1012, startPoint y: 282, endPoint x: 986, endPoint y: 314, distance: 41.7
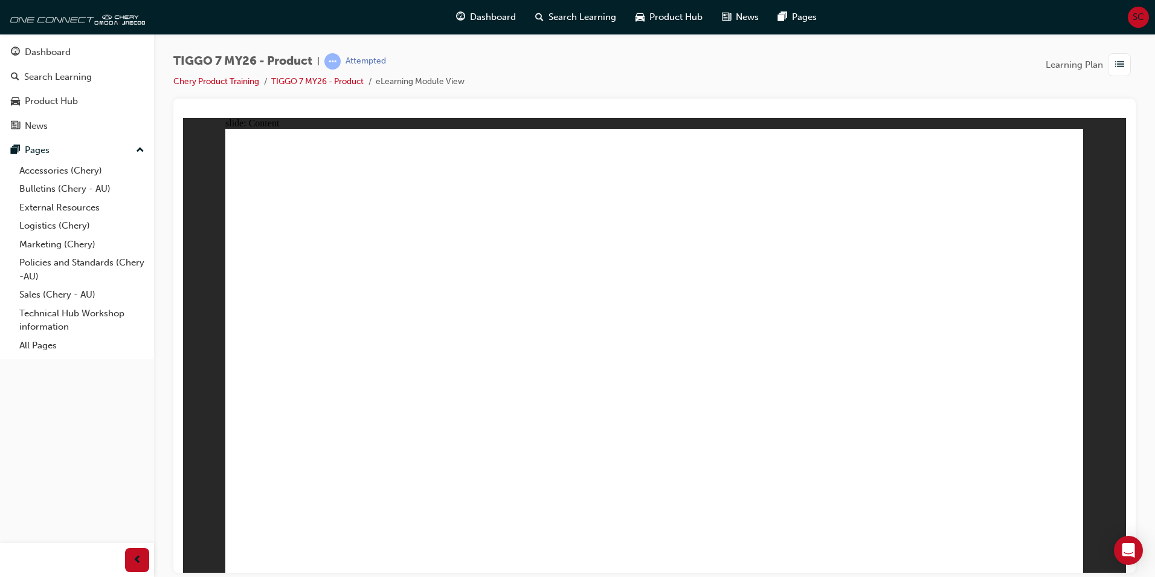
drag, startPoint x: 887, startPoint y: 173, endPoint x: 796, endPoint y: 190, distance: 92.2
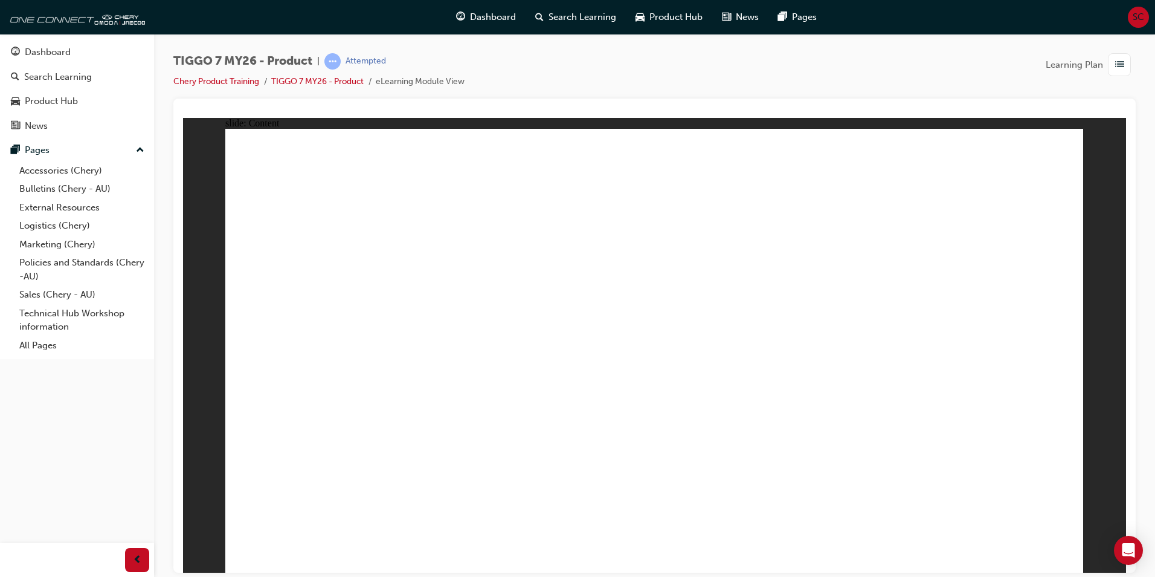
drag, startPoint x: 943, startPoint y: 177, endPoint x: 934, endPoint y: 205, distance: 29.8
drag, startPoint x: 679, startPoint y: 189, endPoint x: 349, endPoint y: 259, distance: 337.3
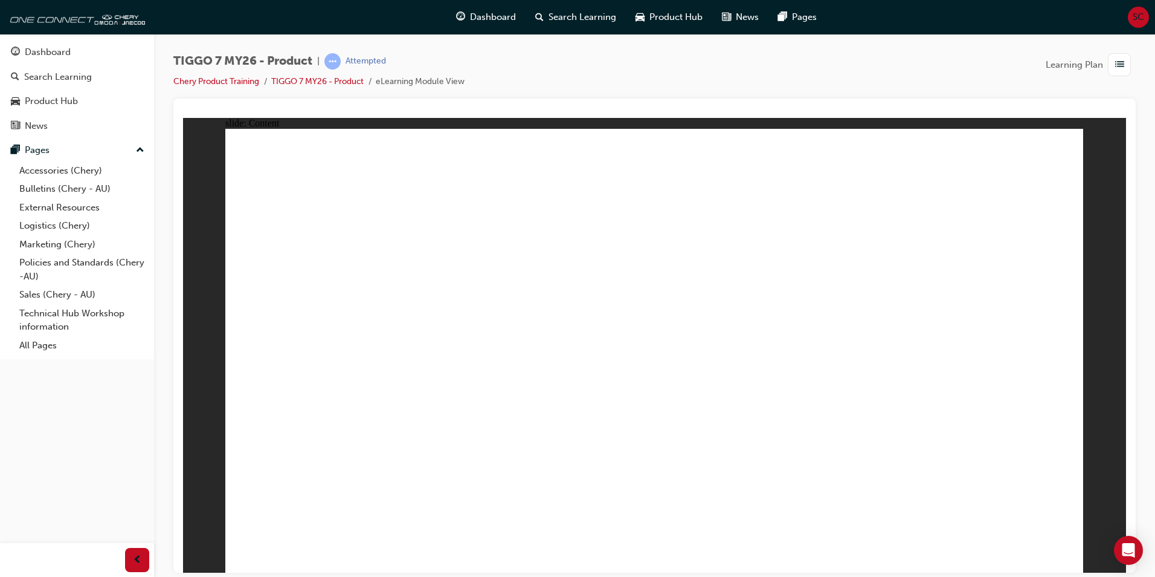
drag, startPoint x: 623, startPoint y: 178, endPoint x: 812, endPoint y: 391, distance: 284.3
drag, startPoint x: 703, startPoint y: 261, endPoint x: 648, endPoint y: 367, distance: 119.7
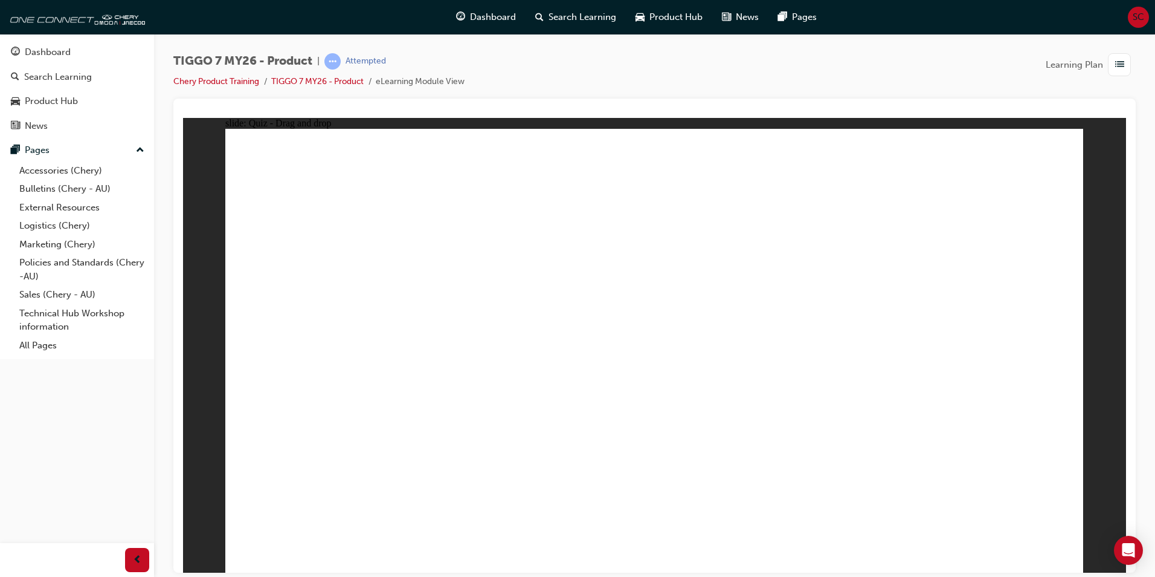
drag, startPoint x: 759, startPoint y: 192, endPoint x: 664, endPoint y: 250, distance: 111.4
drag, startPoint x: 780, startPoint y: 186, endPoint x: 314, endPoint y: 377, distance: 503.0
drag, startPoint x: 897, startPoint y: 370, endPoint x: 974, endPoint y: 374, distance: 77.4
drag, startPoint x: 560, startPoint y: 391, endPoint x: 496, endPoint y: 387, distance: 64.2
drag, startPoint x: 980, startPoint y: 178, endPoint x: 658, endPoint y: 373, distance: 375.8
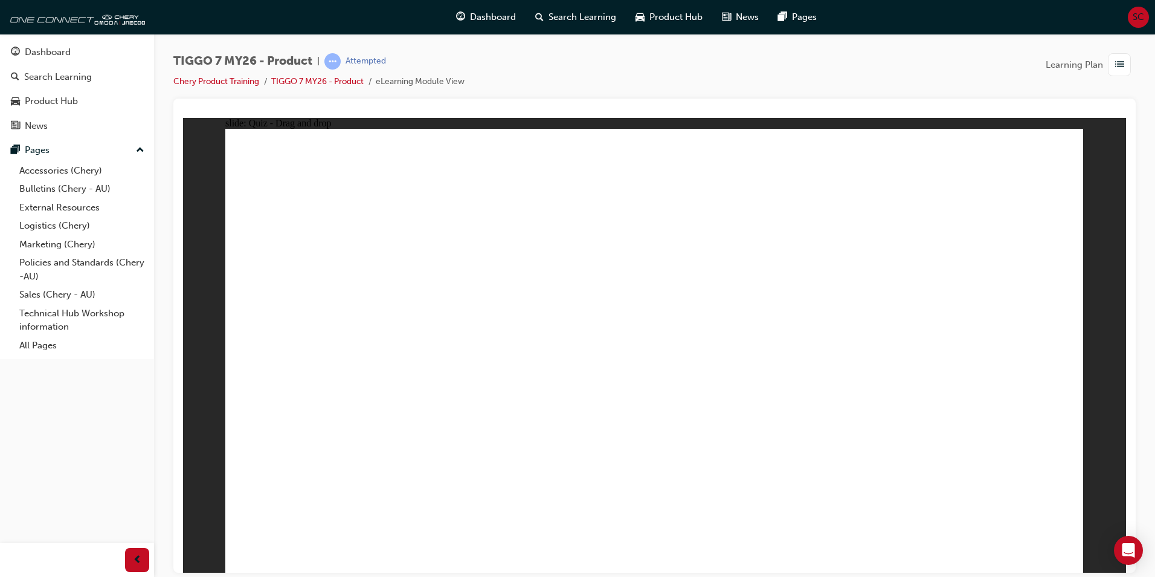
drag, startPoint x: 891, startPoint y: 288, endPoint x: 827, endPoint y: 392, distance: 121.8
drag, startPoint x: 674, startPoint y: 221, endPoint x: 704, endPoint y: 405, distance: 186.1
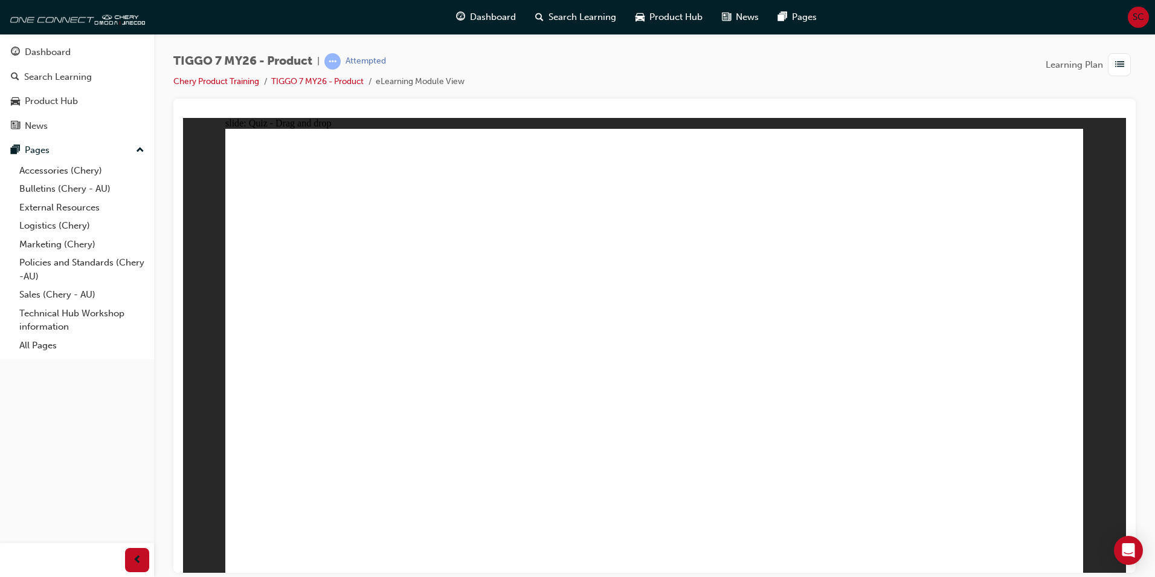
drag, startPoint x: 733, startPoint y: 268, endPoint x: 355, endPoint y: 381, distance: 394.8
drag, startPoint x: 1000, startPoint y: 220, endPoint x: 367, endPoint y: 434, distance: 667.3
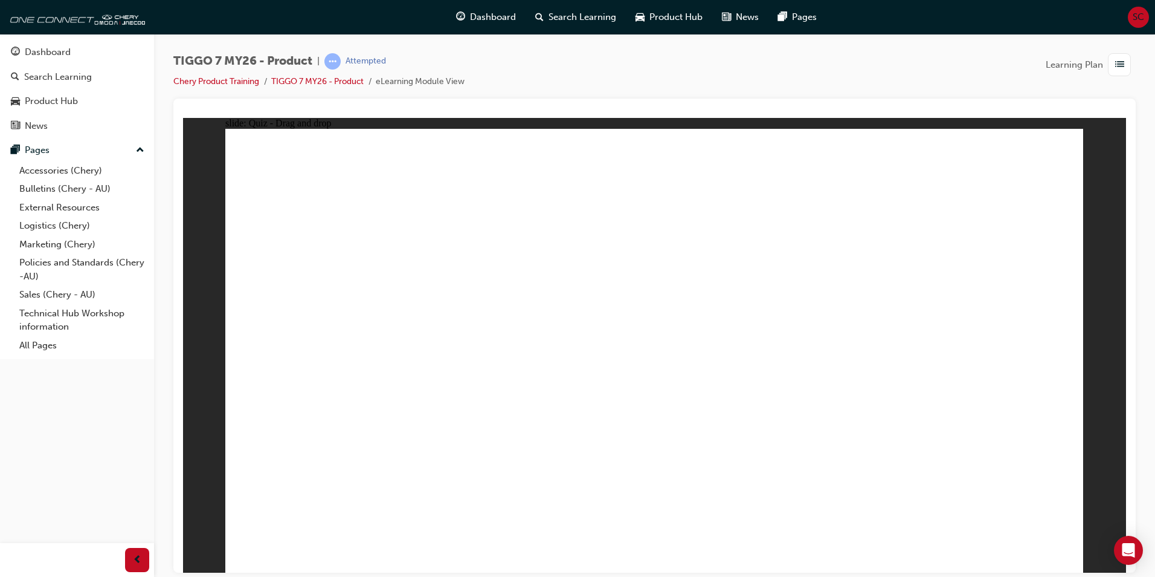
drag, startPoint x: 639, startPoint y: 174, endPoint x: 463, endPoint y: 423, distance: 304.8
drag, startPoint x: 635, startPoint y: 214, endPoint x: 693, endPoint y: 427, distance: 220.3
drag, startPoint x: 730, startPoint y: 250, endPoint x: 723, endPoint y: 414, distance: 164.5
drag, startPoint x: 725, startPoint y: 205, endPoint x: 491, endPoint y: 405, distance: 308.2
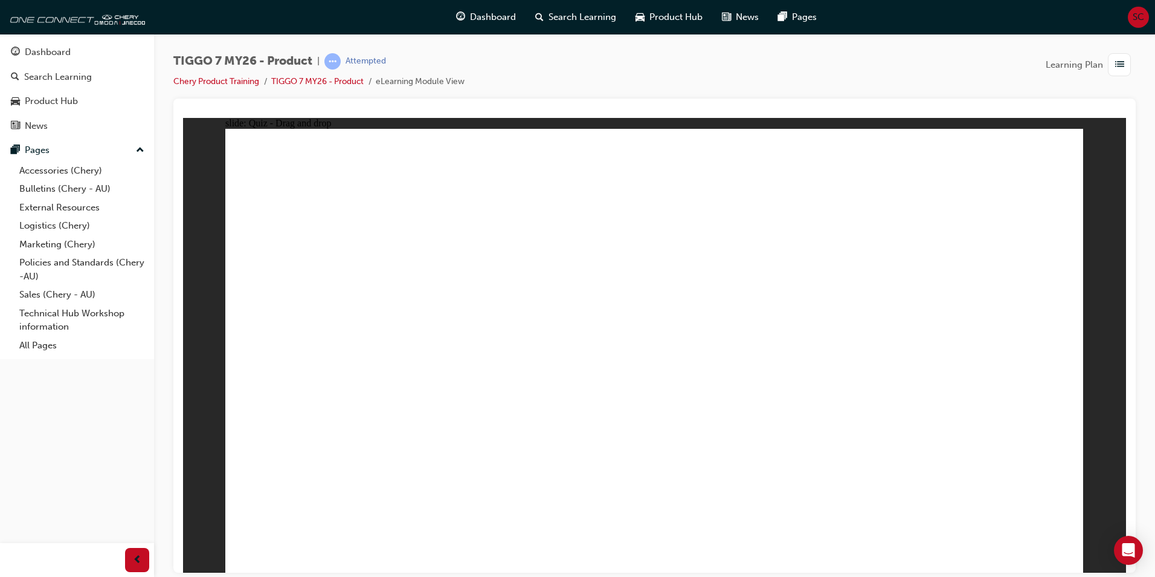
drag, startPoint x: 732, startPoint y: 172, endPoint x: 495, endPoint y: 424, distance: 346.3
drag, startPoint x: 815, startPoint y: 175, endPoint x: 502, endPoint y: 425, distance: 400.8
drag, startPoint x: 905, startPoint y: 176, endPoint x: 506, endPoint y: 441, distance: 478.5
drag, startPoint x: 771, startPoint y: 244, endPoint x: 547, endPoint y: 419, distance: 284.1
drag, startPoint x: 812, startPoint y: 243, endPoint x: 480, endPoint y: 442, distance: 387.1
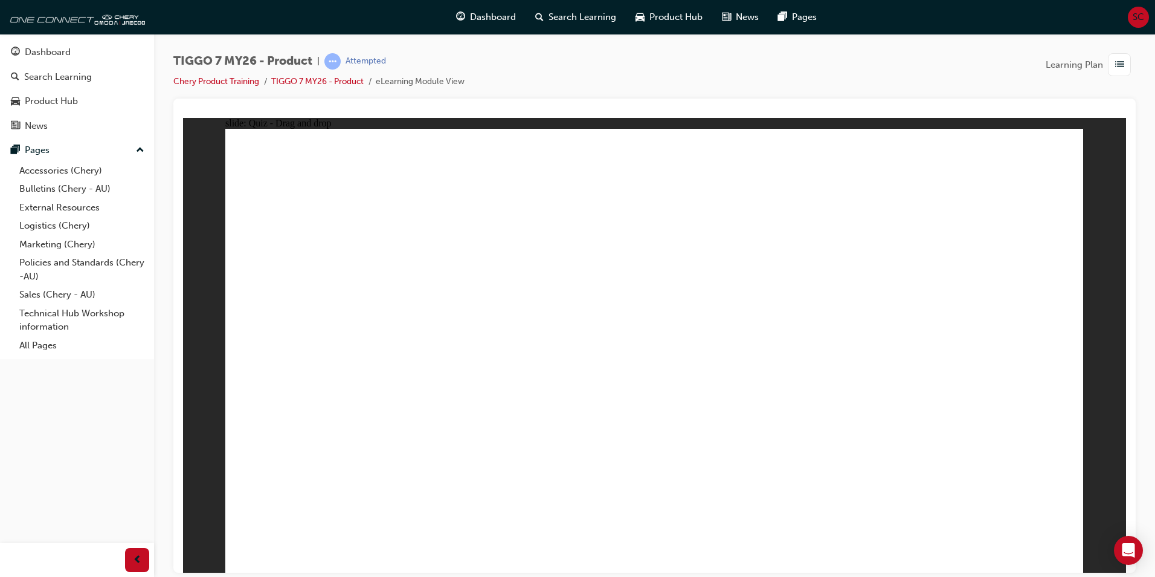
drag, startPoint x: 923, startPoint y: 262, endPoint x: 846, endPoint y: 419, distance: 174.6
drag, startPoint x: 919, startPoint y: 216, endPoint x: 523, endPoint y: 447, distance: 458.2
drag, startPoint x: 971, startPoint y: 244, endPoint x: 855, endPoint y: 393, distance: 189.5
drag, startPoint x: 1002, startPoint y: 181, endPoint x: 499, endPoint y: 468, distance: 579.3
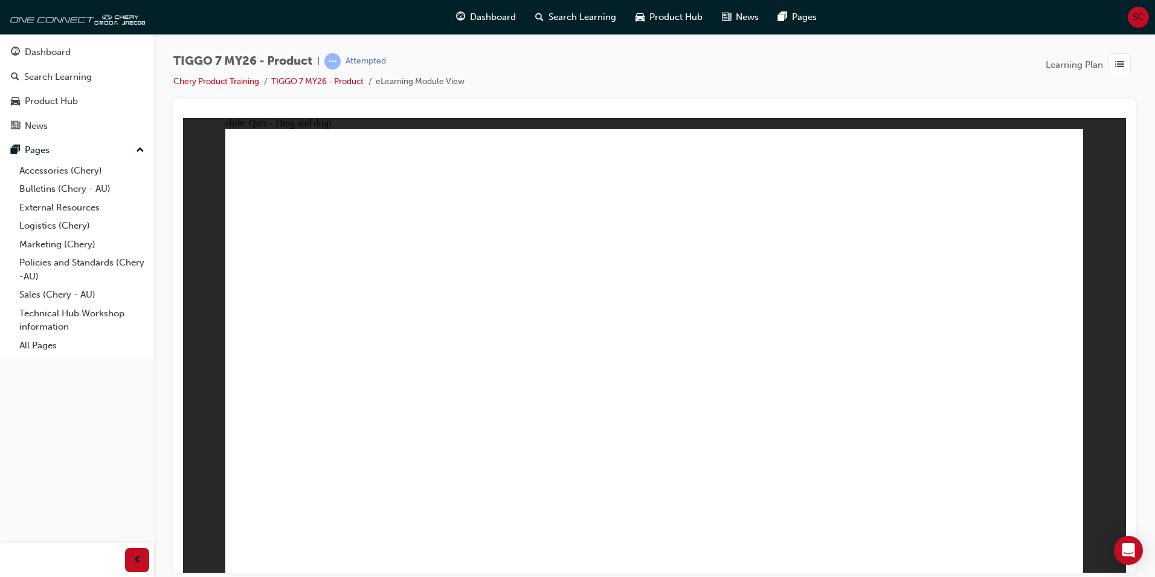
drag, startPoint x: 674, startPoint y: 199, endPoint x: 423, endPoint y: 380, distance: 309.6
drag, startPoint x: 827, startPoint y: 205, endPoint x: 413, endPoint y: 405, distance: 460.3
drag, startPoint x: 953, startPoint y: 243, endPoint x: 697, endPoint y: 437, distance: 320.9
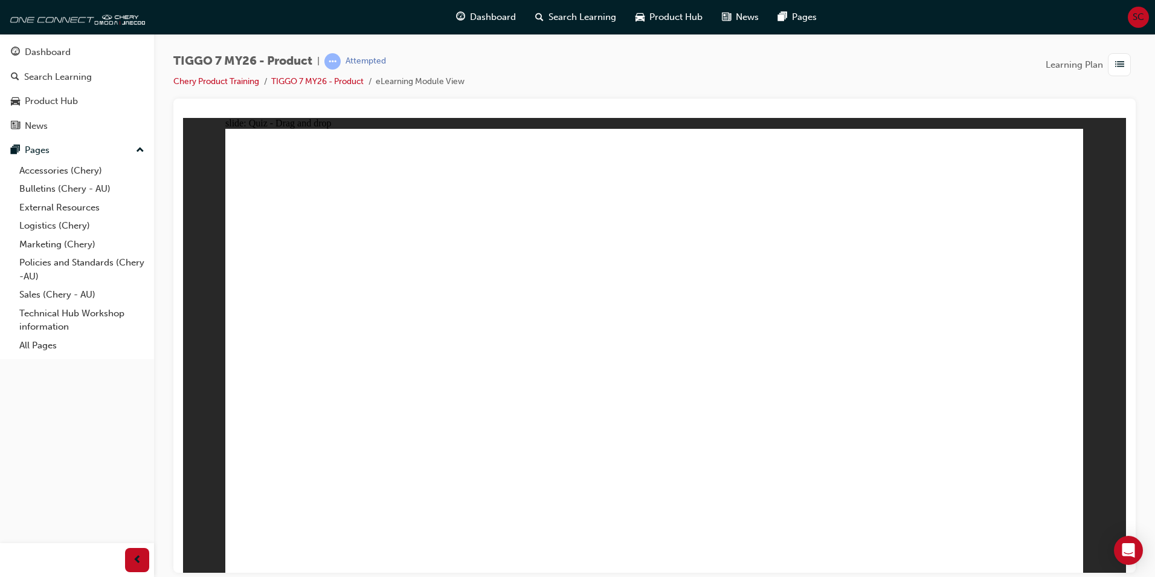
drag, startPoint x: 697, startPoint y: 271, endPoint x: 508, endPoint y: 344, distance: 203.1
radio input "true"
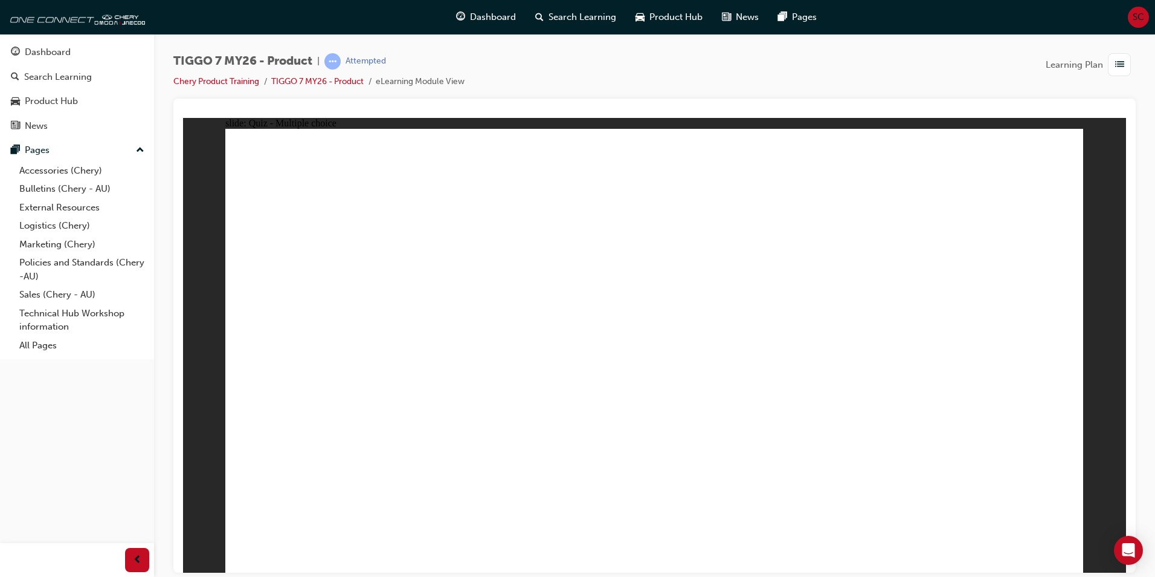
drag, startPoint x: 489, startPoint y: 315, endPoint x: 534, endPoint y: 340, distance: 51.7
drag, startPoint x: 633, startPoint y: 178, endPoint x: 490, endPoint y: 436, distance: 294.6
drag, startPoint x: 661, startPoint y: 249, endPoint x: 748, endPoint y: 450, distance: 219.2
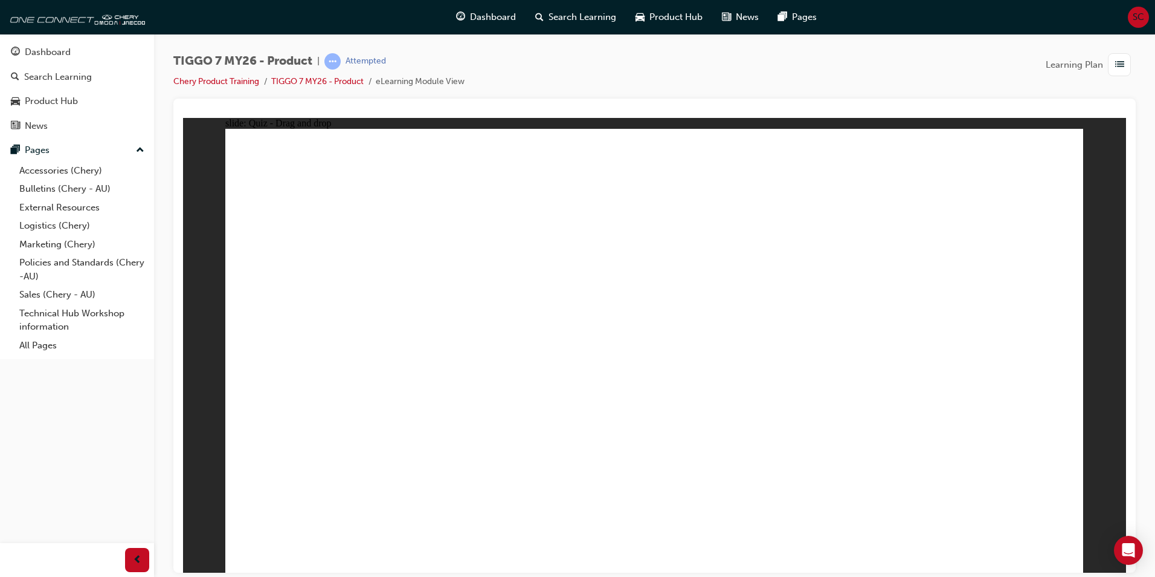
drag, startPoint x: 644, startPoint y: 177, endPoint x: 716, endPoint y: 354, distance: 191.1
drag, startPoint x: 830, startPoint y: 181, endPoint x: 824, endPoint y: 462, distance: 281.7
drag, startPoint x: 816, startPoint y: 269, endPoint x: 813, endPoint y: 260, distance: 9.0
drag, startPoint x: 810, startPoint y: 264, endPoint x: 763, endPoint y: 477, distance: 217.9
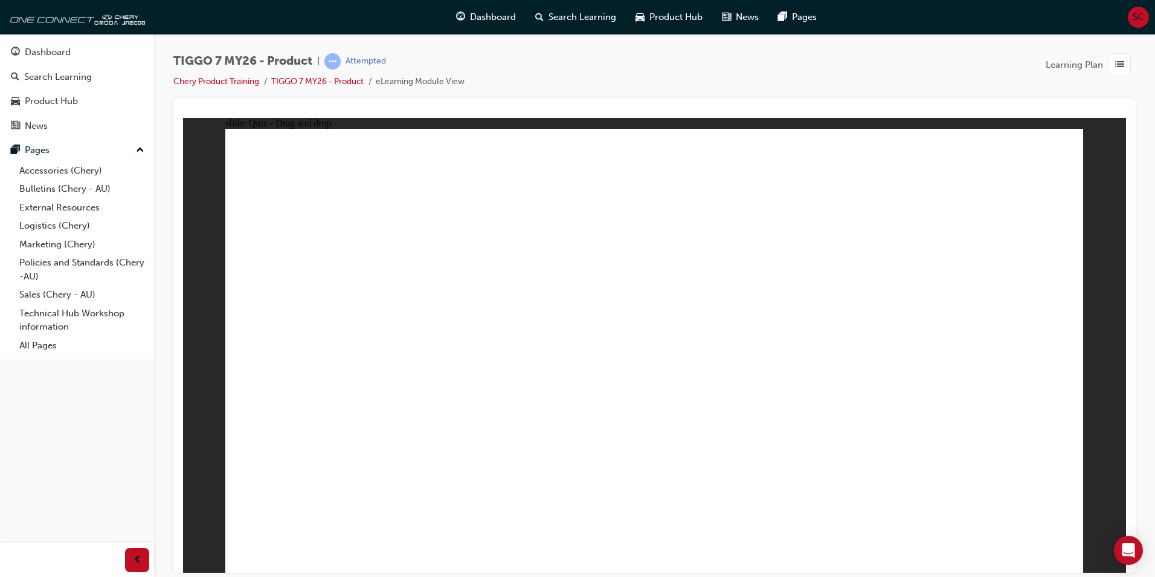
drag, startPoint x: 797, startPoint y: 204, endPoint x: 713, endPoint y: 412, distance: 223.7
drag, startPoint x: 980, startPoint y: 205, endPoint x: 803, endPoint y: 427, distance: 284.3
drag, startPoint x: 952, startPoint y: 173, endPoint x: 768, endPoint y: 429, distance: 315.3
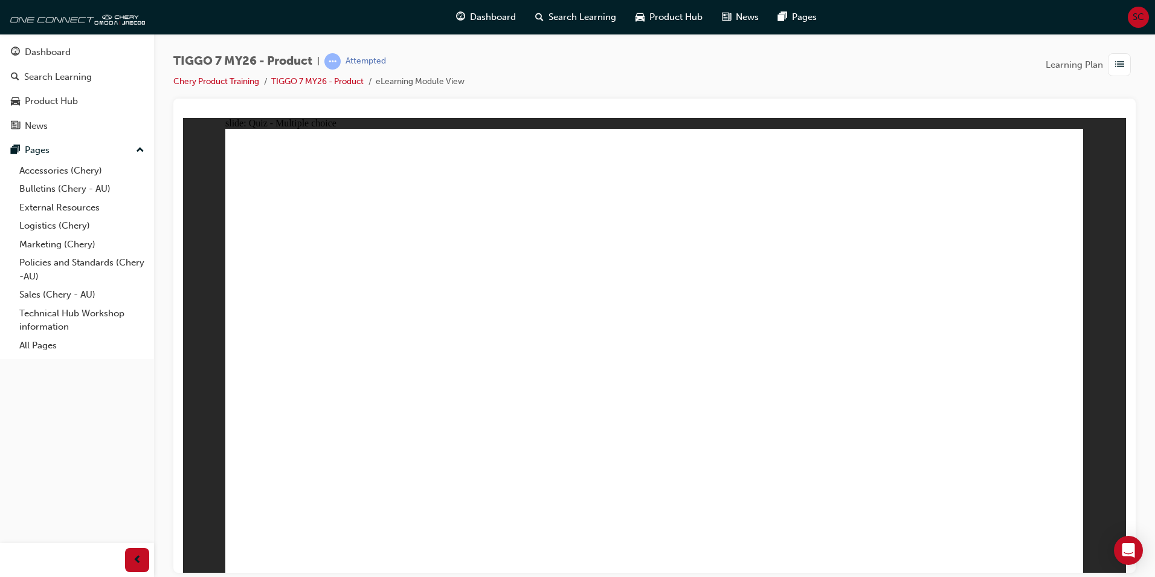
radio input "true"
drag, startPoint x: 854, startPoint y: 244, endPoint x: 671, endPoint y: 360, distance: 216.3
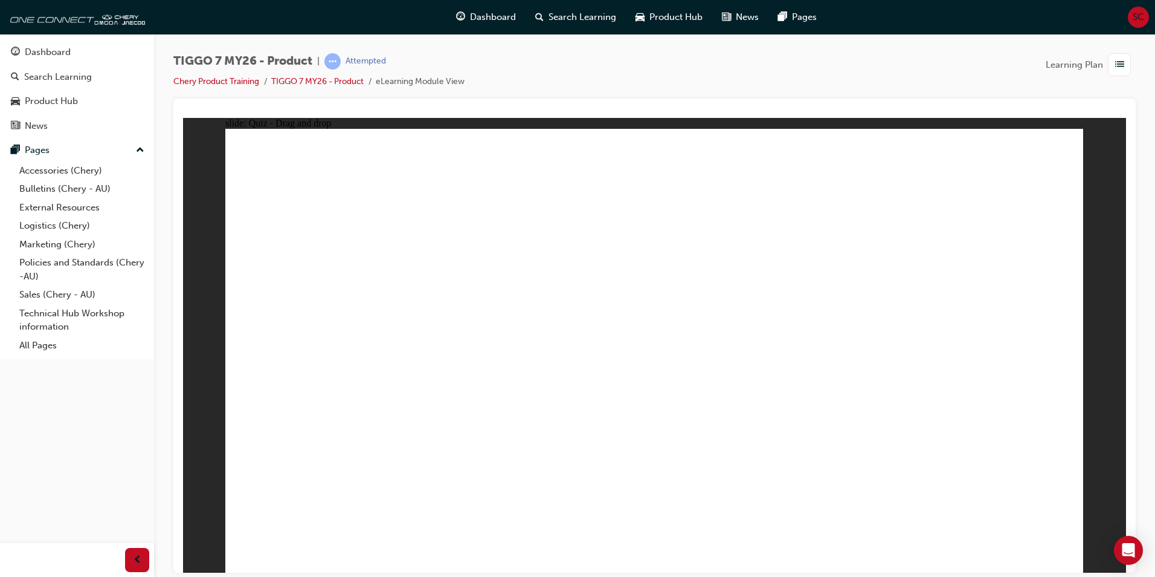
drag, startPoint x: 882, startPoint y: 260, endPoint x: 975, endPoint y: 355, distance: 132.9
drag, startPoint x: 795, startPoint y: 175, endPoint x: 510, endPoint y: 354, distance: 336.2
drag, startPoint x: 628, startPoint y: 165, endPoint x: 470, endPoint y: 295, distance: 205.3
drag, startPoint x: 686, startPoint y: 254, endPoint x: 786, endPoint y: 367, distance: 150.3
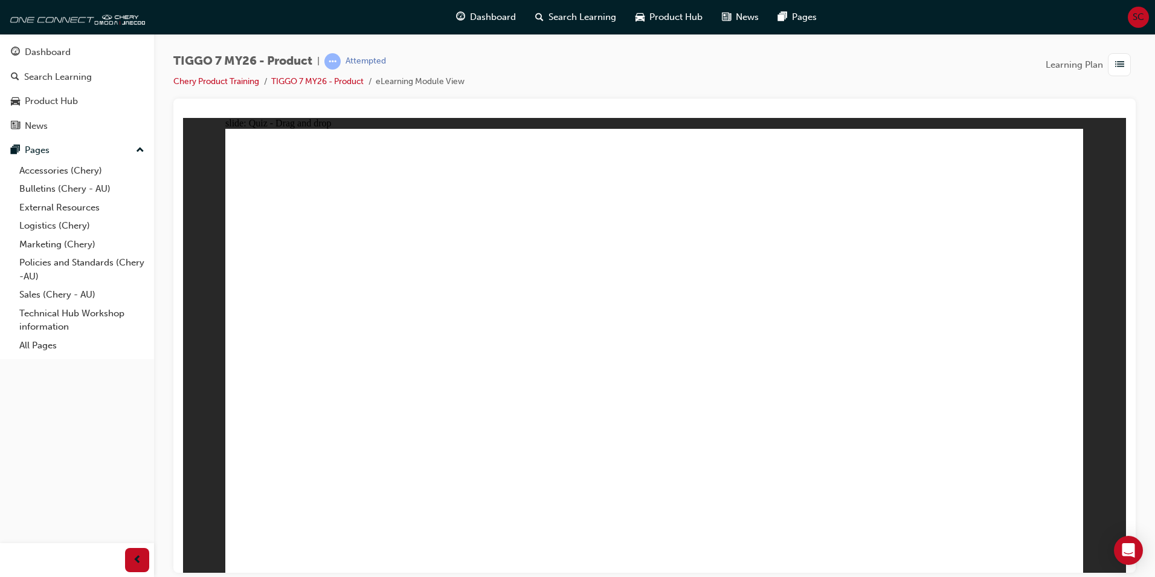
radio input "true"
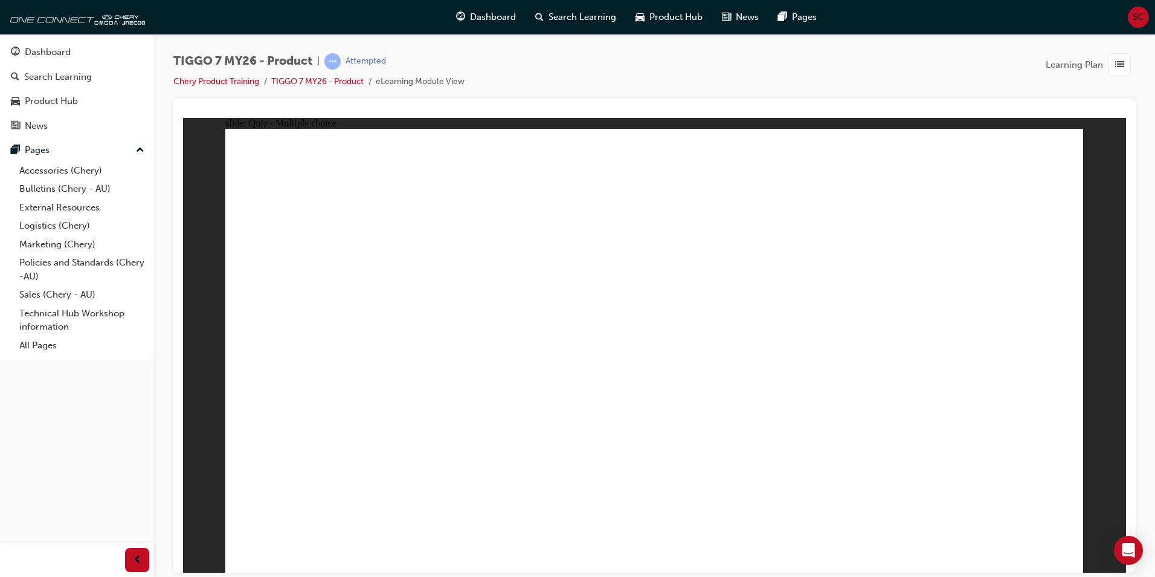
radio input "true"
drag, startPoint x: 621, startPoint y: 427, endPoint x: 630, endPoint y: 428, distance: 9.7
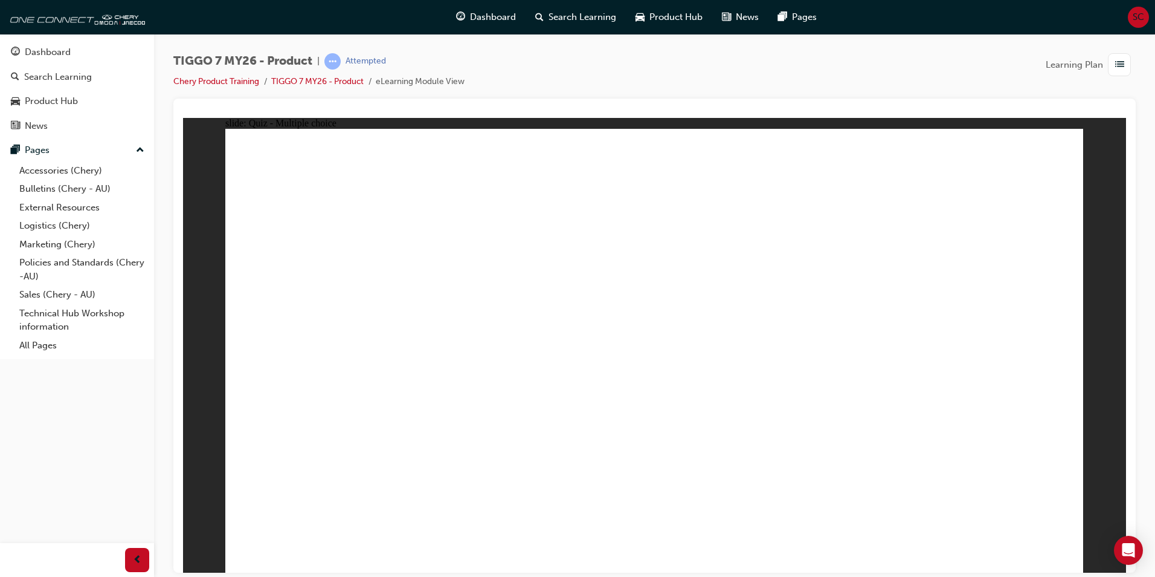
drag, startPoint x: 643, startPoint y: 193, endPoint x: 810, endPoint y: 377, distance: 248.6
drag, startPoint x: 698, startPoint y: 266, endPoint x: 972, endPoint y: 376, distance: 295.8
drag, startPoint x: 708, startPoint y: 213, endPoint x: 294, endPoint y: 376, distance: 445.5
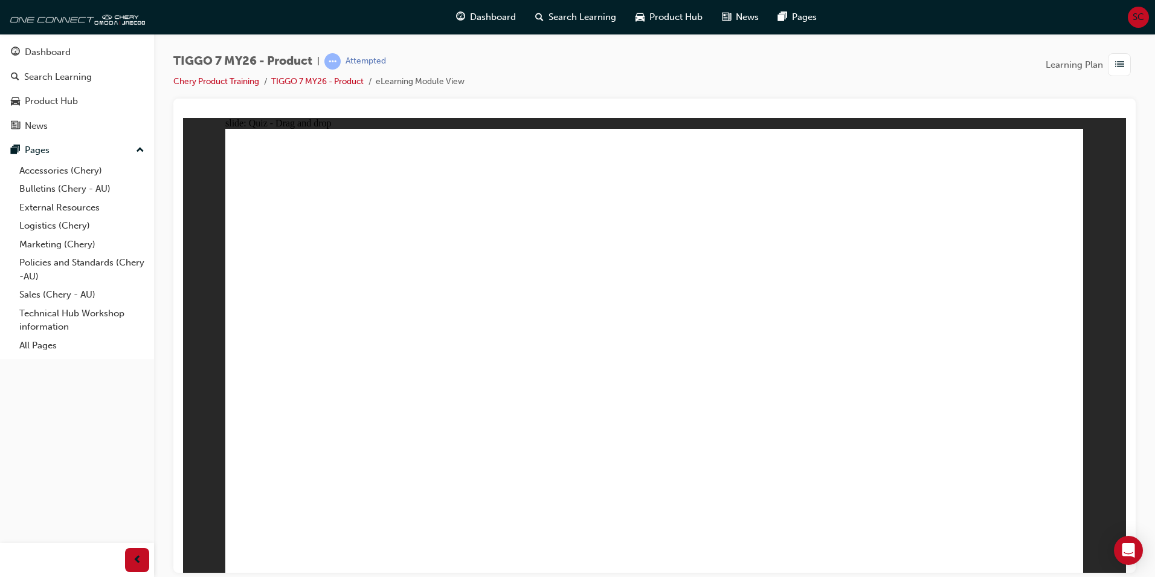
drag, startPoint x: 870, startPoint y: 277, endPoint x: 608, endPoint y: 392, distance: 286.1
drag, startPoint x: 650, startPoint y: 364, endPoint x: 511, endPoint y: 364, distance: 139.0
drag, startPoint x: 925, startPoint y: 184, endPoint x: 640, endPoint y: 380, distance: 346.0
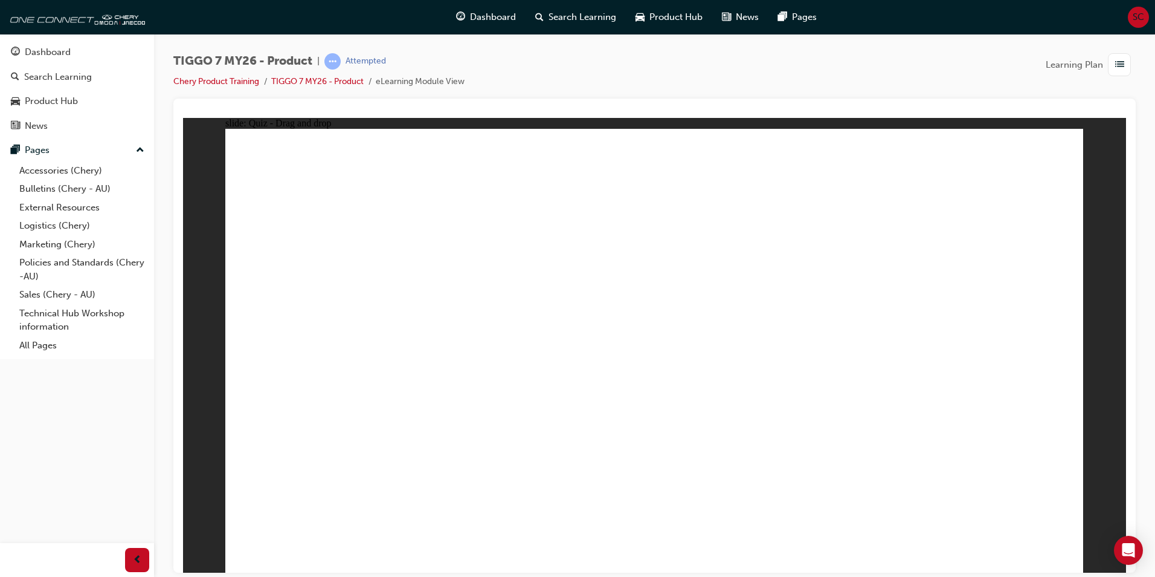
drag, startPoint x: 658, startPoint y: 222, endPoint x: 737, endPoint y: 335, distance: 138.5
drag, startPoint x: 796, startPoint y: 239, endPoint x: 344, endPoint y: 408, distance: 483.0
drag, startPoint x: 874, startPoint y: 257, endPoint x: 387, endPoint y: 401, distance: 508.4
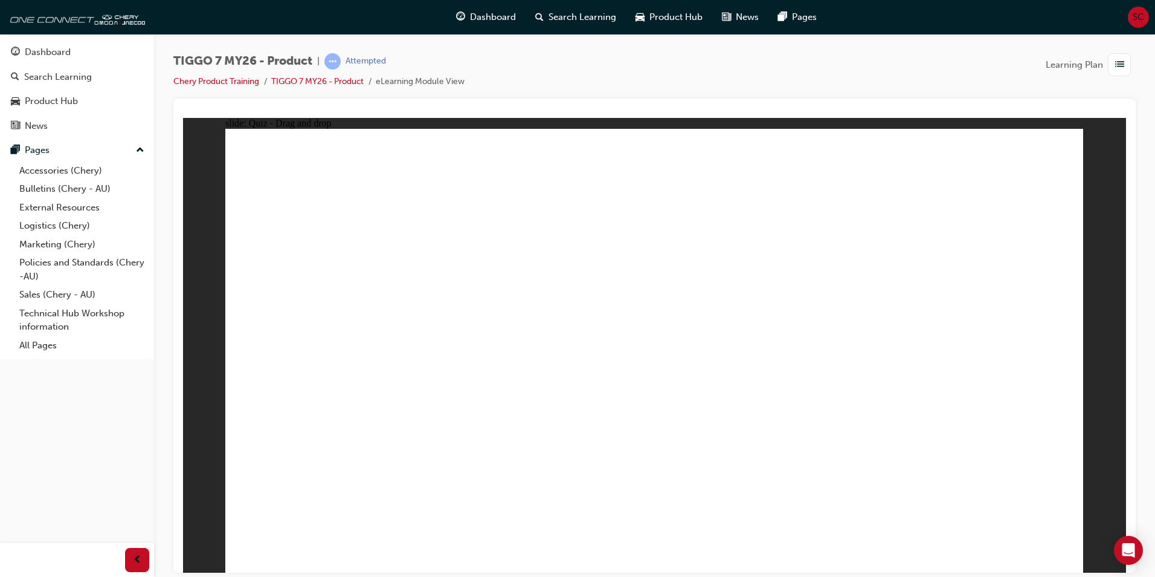
drag, startPoint x: 623, startPoint y: 213, endPoint x: 700, endPoint y: 460, distance: 259.6
drag, startPoint x: 645, startPoint y: 439, endPoint x: 644, endPoint y: 431, distance: 8.7
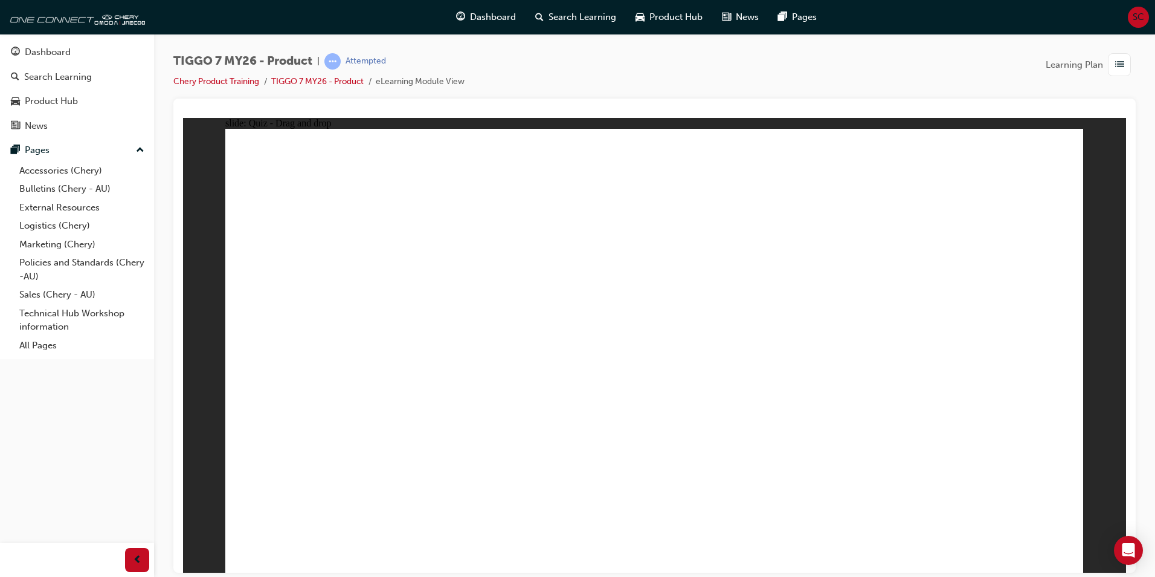
drag, startPoint x: 669, startPoint y: 195, endPoint x: 742, endPoint y: 346, distance: 167.8
drag, startPoint x: 791, startPoint y: 302, endPoint x: 784, endPoint y: 396, distance: 95.2
drag, startPoint x: 815, startPoint y: 334, endPoint x: 716, endPoint y: 396, distance: 117.5
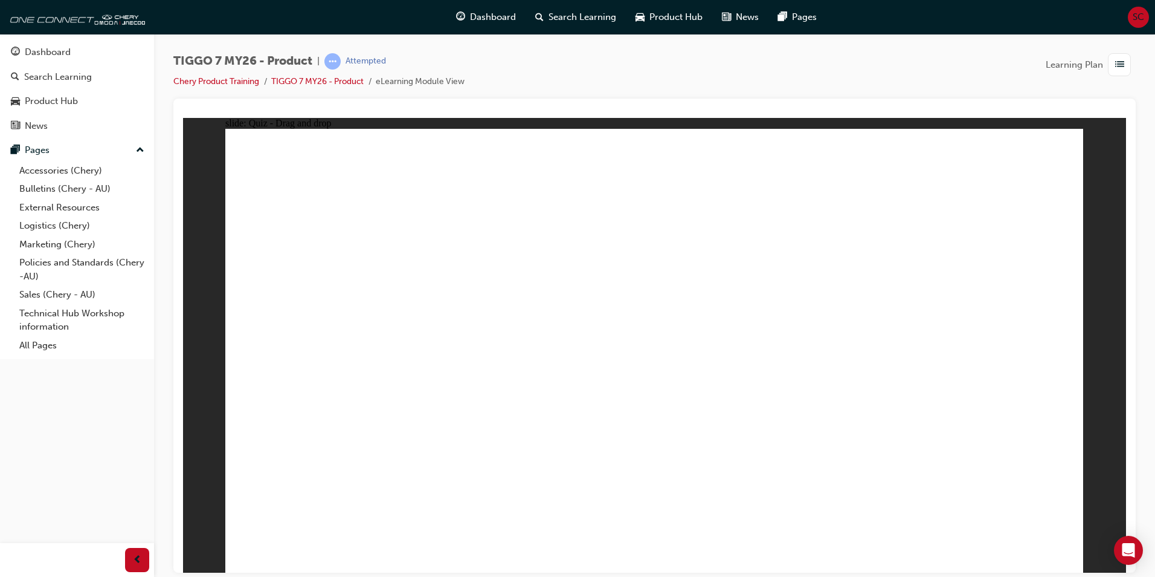
radio input "true"
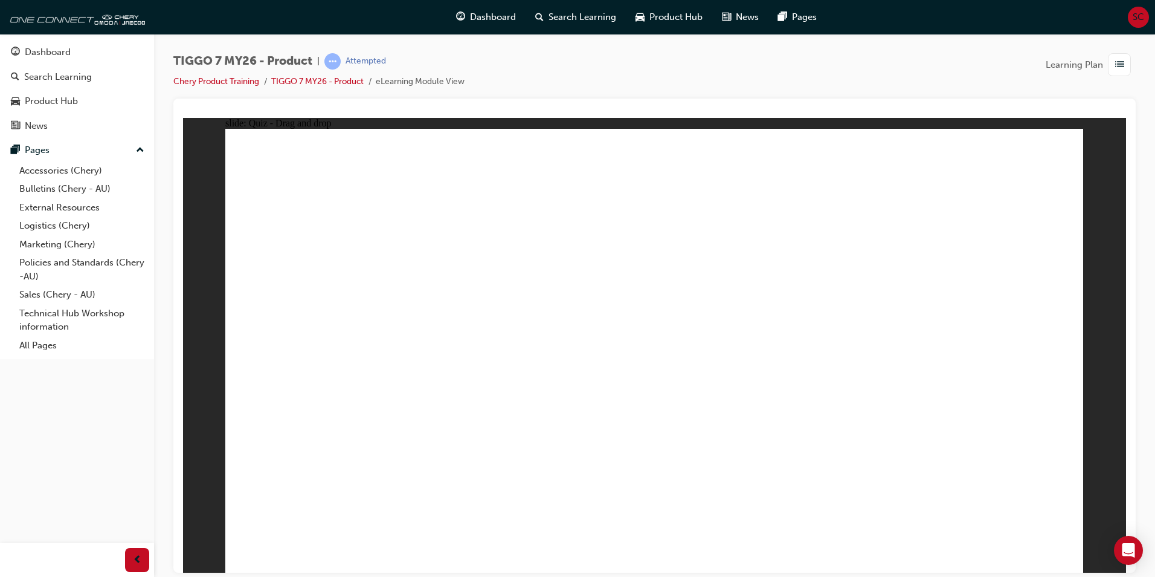
drag, startPoint x: 650, startPoint y: 202, endPoint x: 737, endPoint y: 413, distance: 228.7
radio input "true"
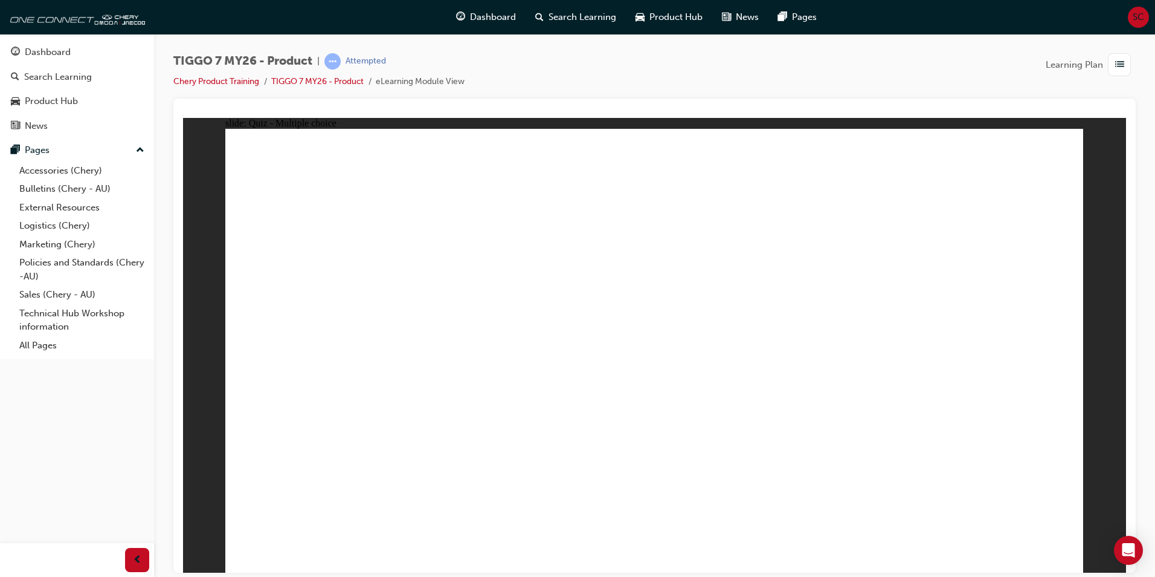
drag, startPoint x: 337, startPoint y: 447, endPoint x: 366, endPoint y: 380, distance: 73.9
drag, startPoint x: 360, startPoint y: 425, endPoint x: 367, endPoint y: 343, distance: 83.1
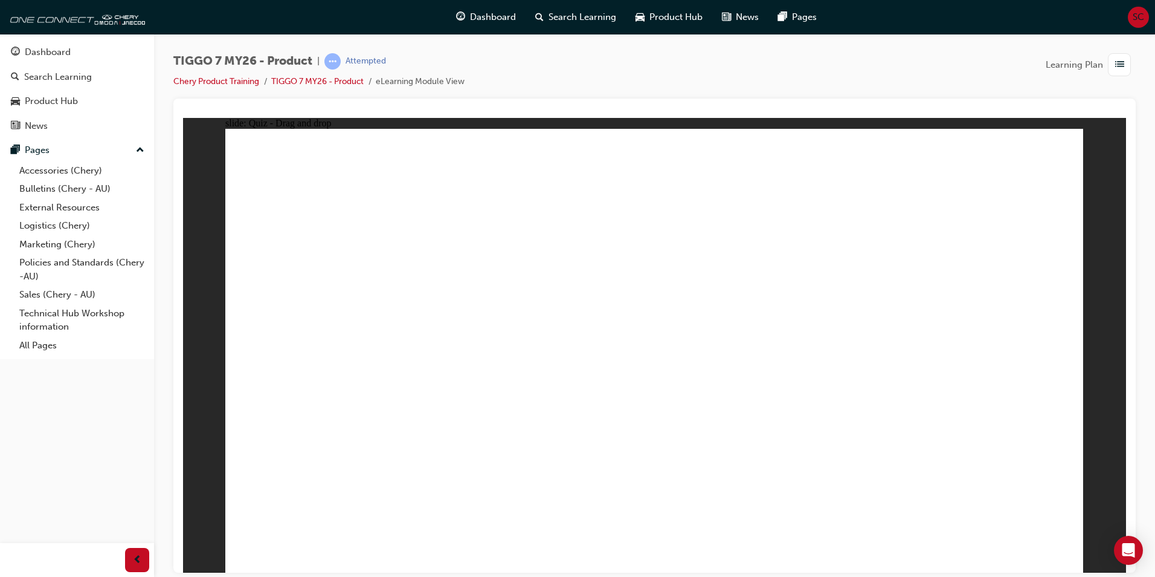
drag, startPoint x: 582, startPoint y: 236, endPoint x: 583, endPoint y: 318, distance: 81.6
drag, startPoint x: 691, startPoint y: 263, endPoint x: 668, endPoint y: 343, distance: 83.2
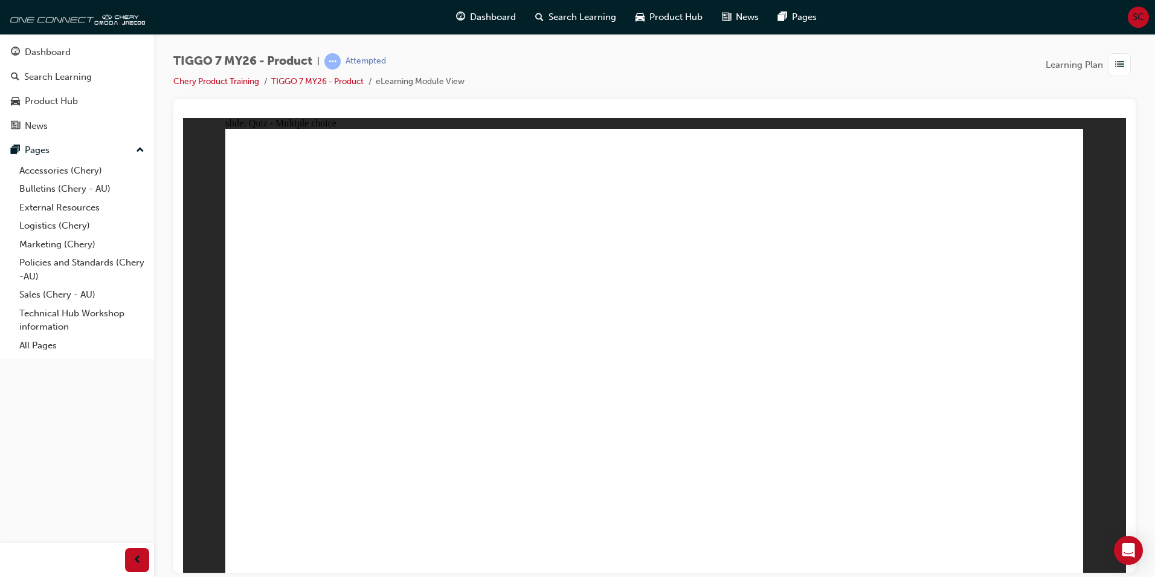
radio input "true"
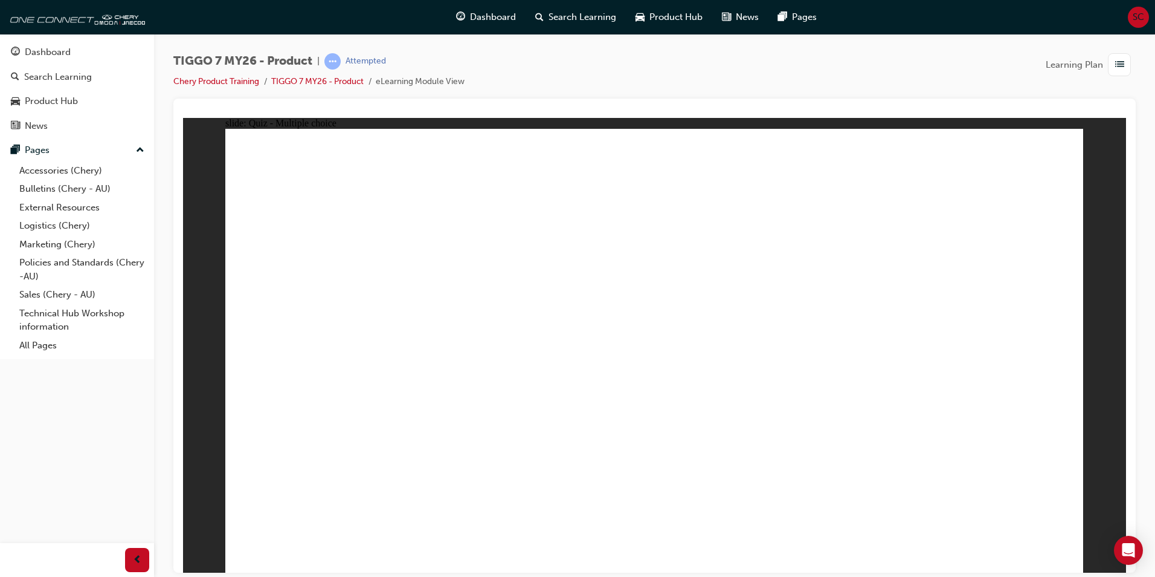
radio input "true"
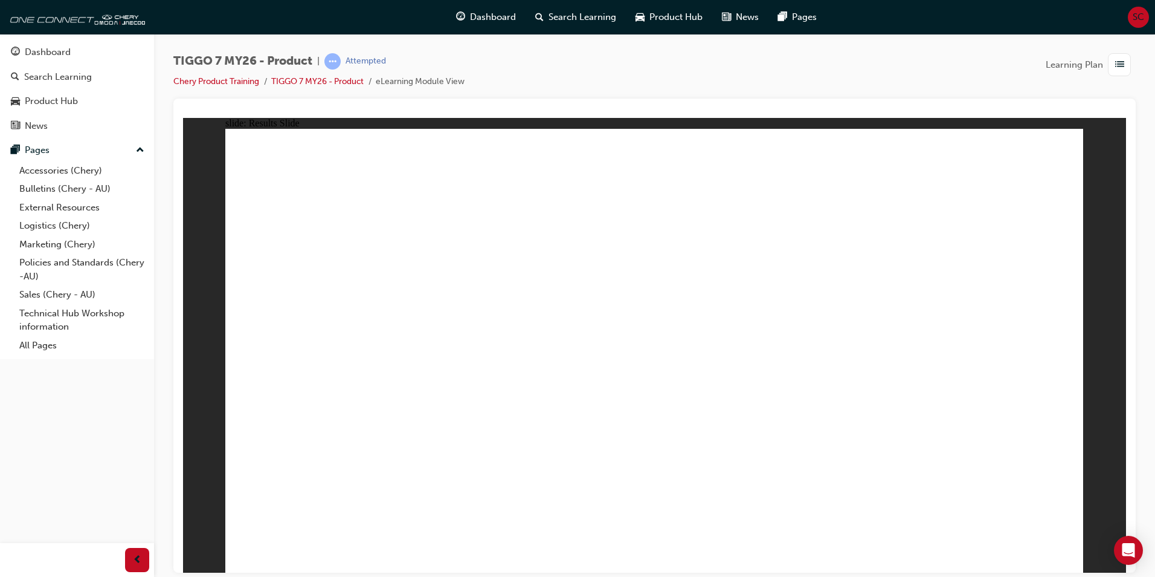
drag, startPoint x: 716, startPoint y: 271, endPoint x: 812, endPoint y: 394, distance: 156.2
drag, startPoint x: 968, startPoint y: 190, endPoint x: 480, endPoint y: 388, distance: 527.0
drag, startPoint x: 883, startPoint y: 265, endPoint x: 672, endPoint y: 364, distance: 233.3
drag, startPoint x: 769, startPoint y: 205, endPoint x: 207, endPoint y: 406, distance: 597.0
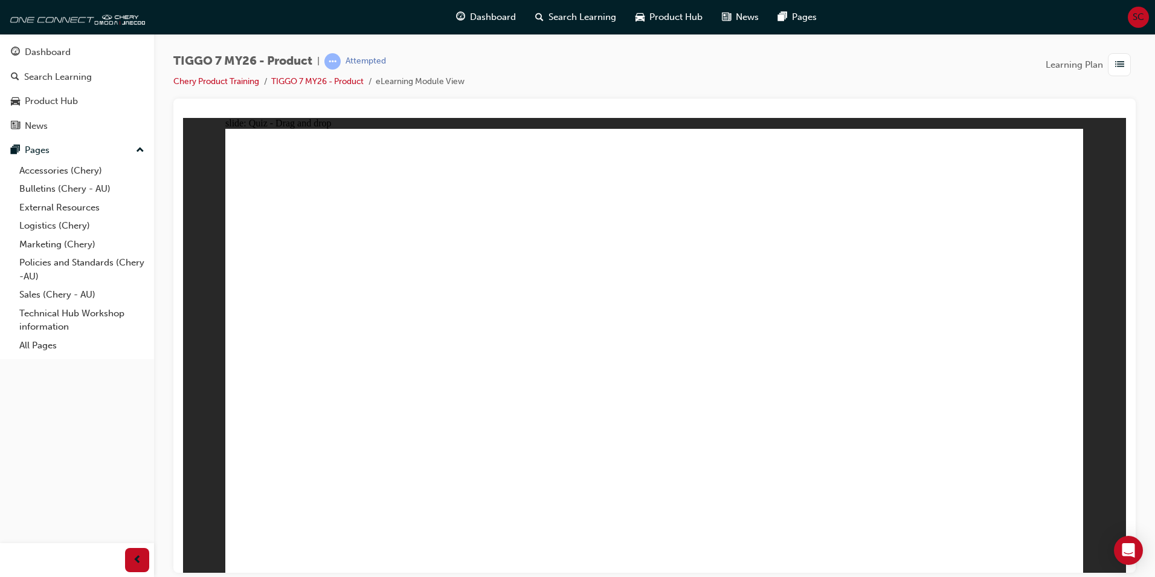
drag, startPoint x: 598, startPoint y: 190, endPoint x: 991, endPoint y: 364, distance: 430.2
drag, startPoint x: 678, startPoint y: 225, endPoint x: 720, endPoint y: 396, distance: 175.6
drag, startPoint x: 809, startPoint y: 235, endPoint x: 359, endPoint y: 388, distance: 474.9
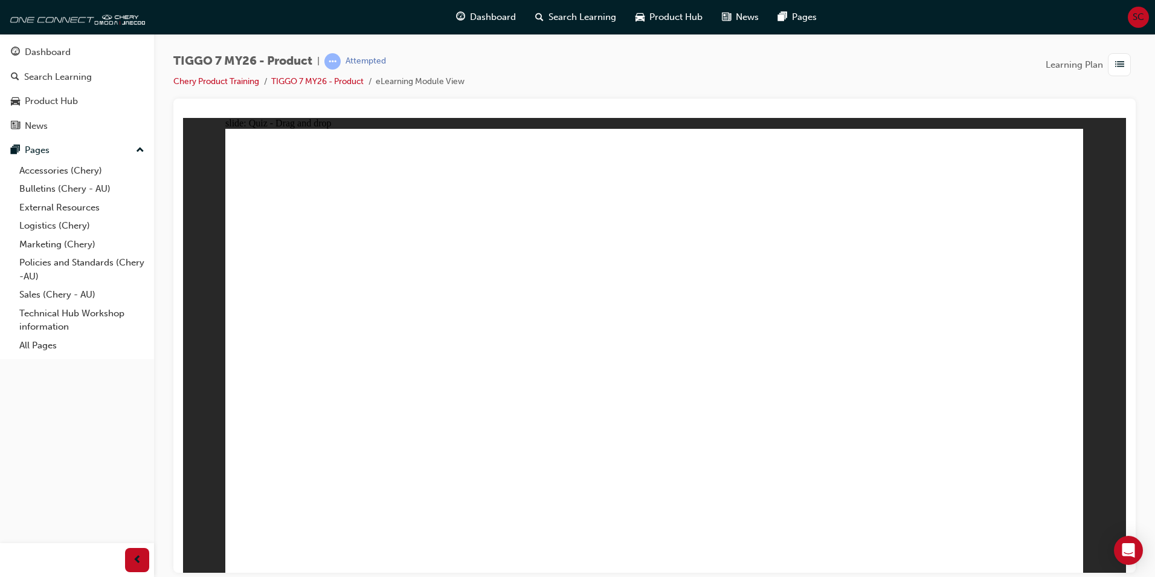
drag, startPoint x: 936, startPoint y: 248, endPoint x: 329, endPoint y: 397, distance: 625.3
drag, startPoint x: 333, startPoint y: 382, endPoint x: 707, endPoint y: 415, distance: 375.5
drag, startPoint x: 683, startPoint y: 433, endPoint x: 310, endPoint y: 451, distance: 373.3
drag, startPoint x: 695, startPoint y: 387, endPoint x: 309, endPoint y: 506, distance: 403.5
drag, startPoint x: 330, startPoint y: 439, endPoint x: 682, endPoint y: 387, distance: 356.2
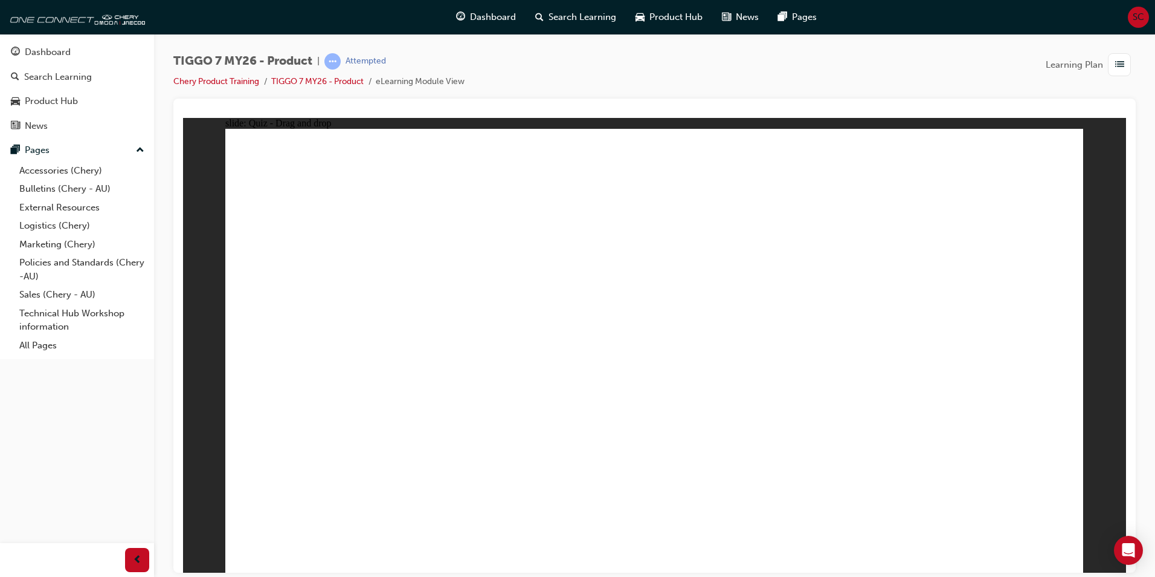
drag, startPoint x: 646, startPoint y: 212, endPoint x: 494, endPoint y: 422, distance: 259.3
drag, startPoint x: 917, startPoint y: 208, endPoint x: 487, endPoint y: 439, distance: 487.8
drag, startPoint x: 879, startPoint y: 251, endPoint x: 509, endPoint y: 404, distance: 400.4
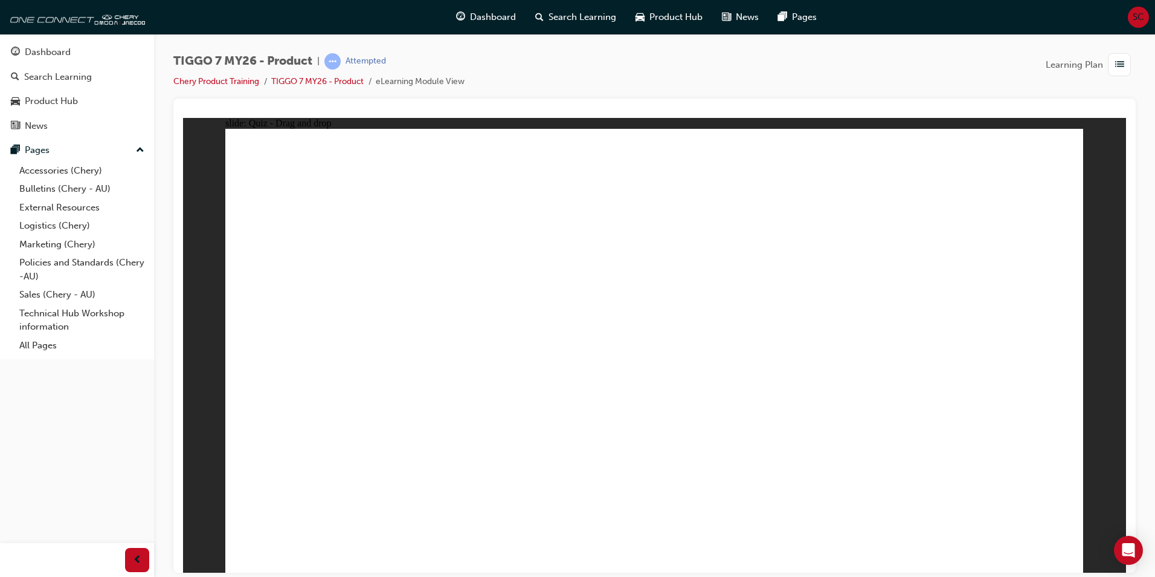
drag, startPoint x: 829, startPoint y: 176, endPoint x: 491, endPoint y: 424, distance: 418.1
drag, startPoint x: 1018, startPoint y: 172, endPoint x: 549, endPoint y: 444, distance: 542.4
drag, startPoint x: 720, startPoint y: 245, endPoint x: 477, endPoint y: 421, distance: 300.4
drag, startPoint x: 839, startPoint y: 219, endPoint x: 516, endPoint y: 462, distance: 404.3
drag, startPoint x: 820, startPoint y: 248, endPoint x: 723, endPoint y: 420, distance: 197.5
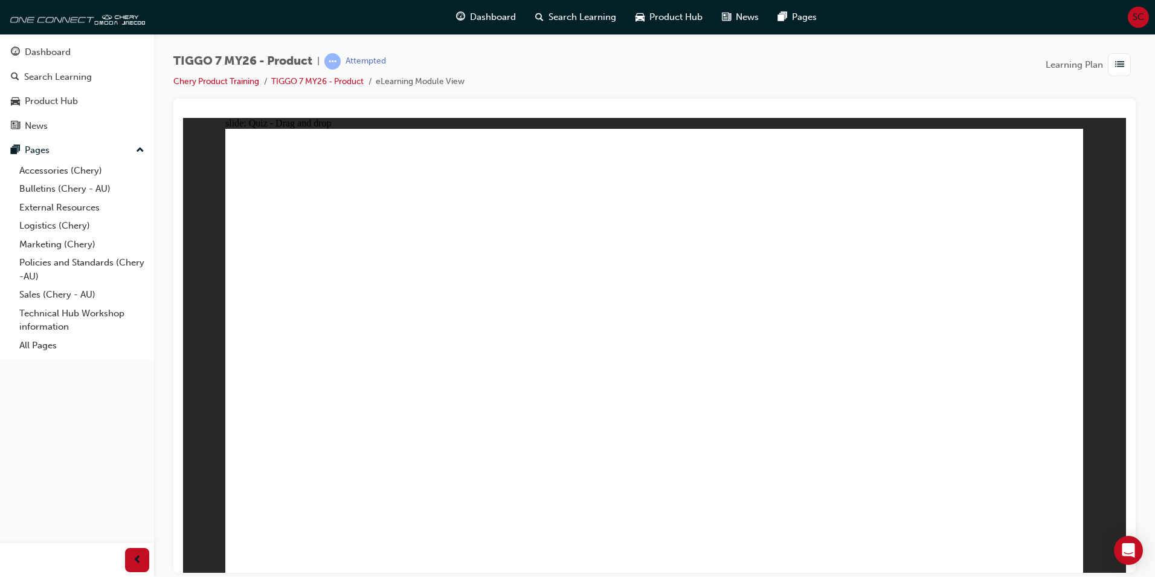
drag, startPoint x: 639, startPoint y: 175, endPoint x: 705, endPoint y: 407, distance: 241.2
drag, startPoint x: 749, startPoint y: 207, endPoint x: 767, endPoint y: 384, distance: 178.0
drag, startPoint x: 726, startPoint y: 180, endPoint x: 741, endPoint y: 417, distance: 237.4
drag, startPoint x: 903, startPoint y: 178, endPoint x: 766, endPoint y: 438, distance: 293.8
drag, startPoint x: 997, startPoint y: 203, endPoint x: 815, endPoint y: 427, distance: 288.2
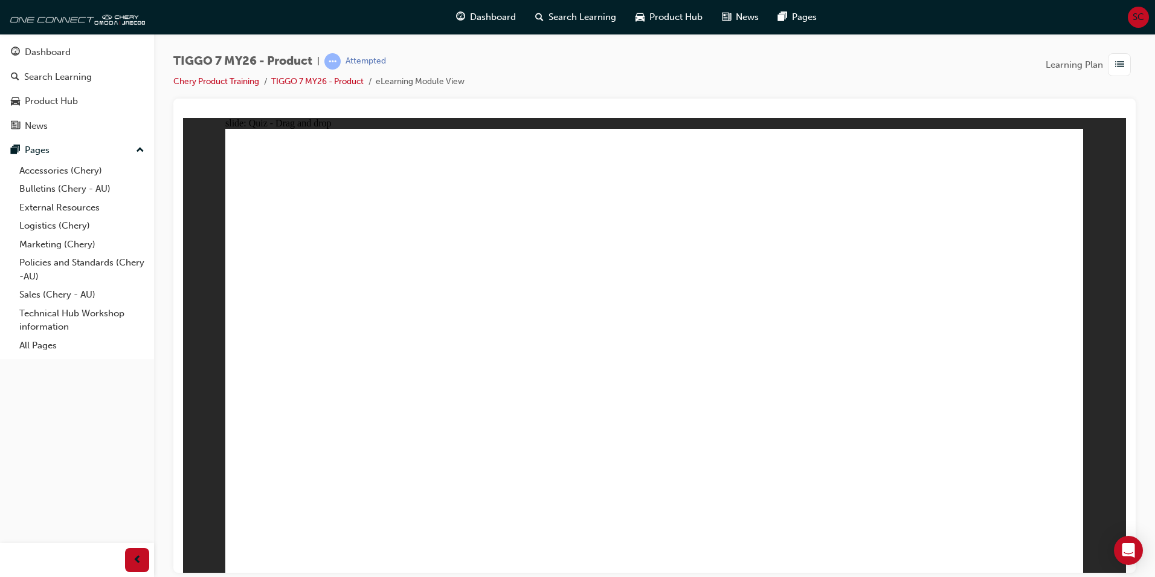
drag, startPoint x: 674, startPoint y: 209, endPoint x: 499, endPoint y: 365, distance: 234.6
drag, startPoint x: 823, startPoint y: 207, endPoint x: 410, endPoint y: 436, distance: 472.9
drag, startPoint x: 923, startPoint y: 242, endPoint x: 792, endPoint y: 352, distance: 171.5
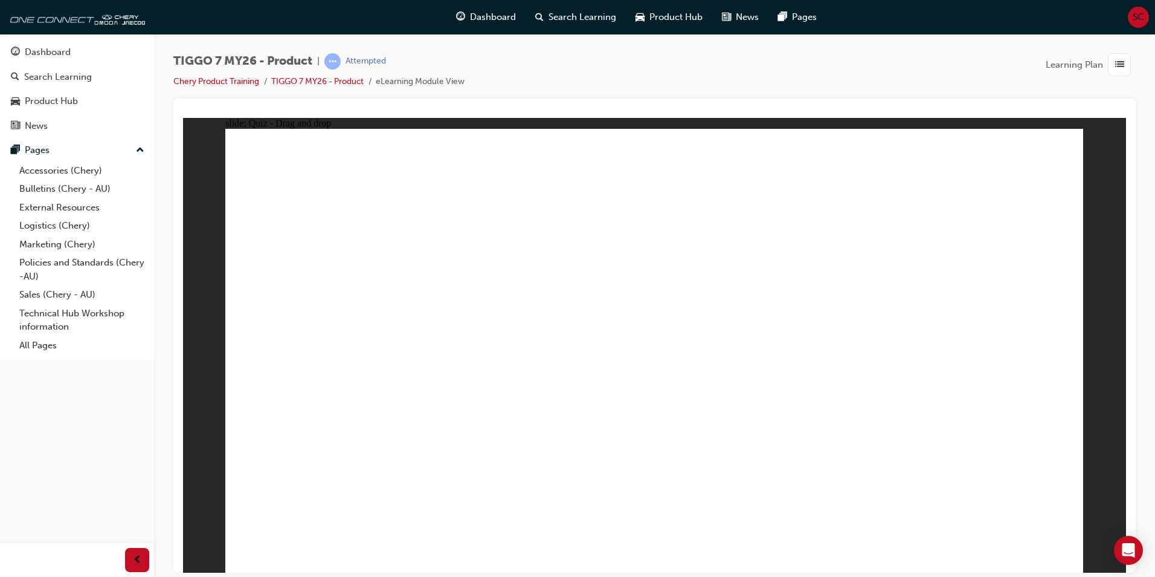
radio input "true"
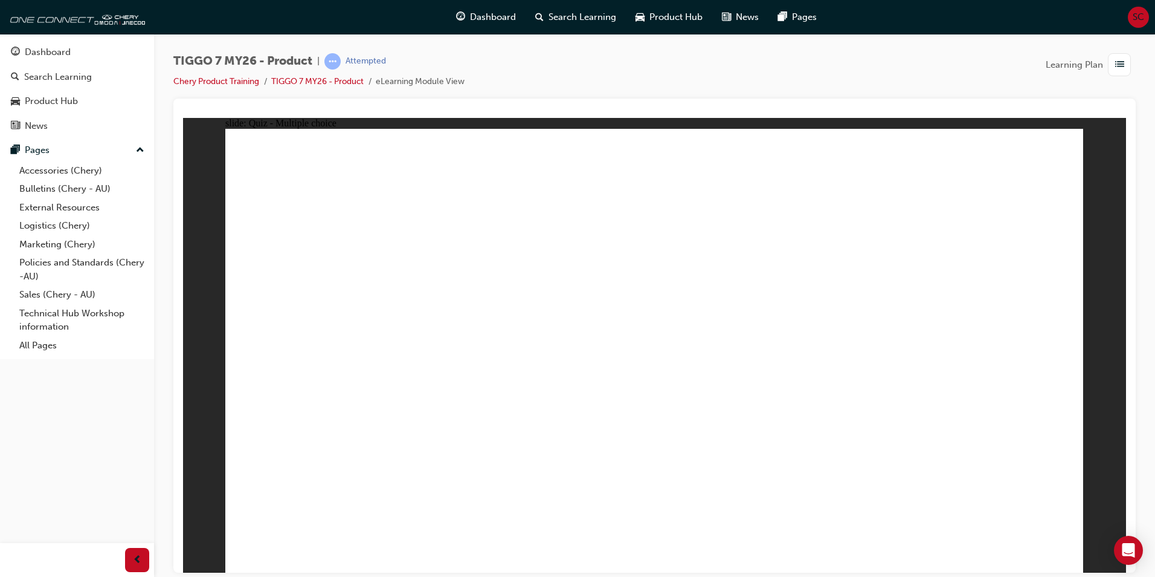
drag, startPoint x: 642, startPoint y: 207, endPoint x: 708, endPoint y: 318, distance: 129.5
drag, startPoint x: 665, startPoint y: 173, endPoint x: 667, endPoint y: 444, distance: 270.7
drag, startPoint x: 855, startPoint y: 205, endPoint x: 838, endPoint y: 425, distance: 221.2
drag, startPoint x: 822, startPoint y: 240, endPoint x: 790, endPoint y: 460, distance: 222.8
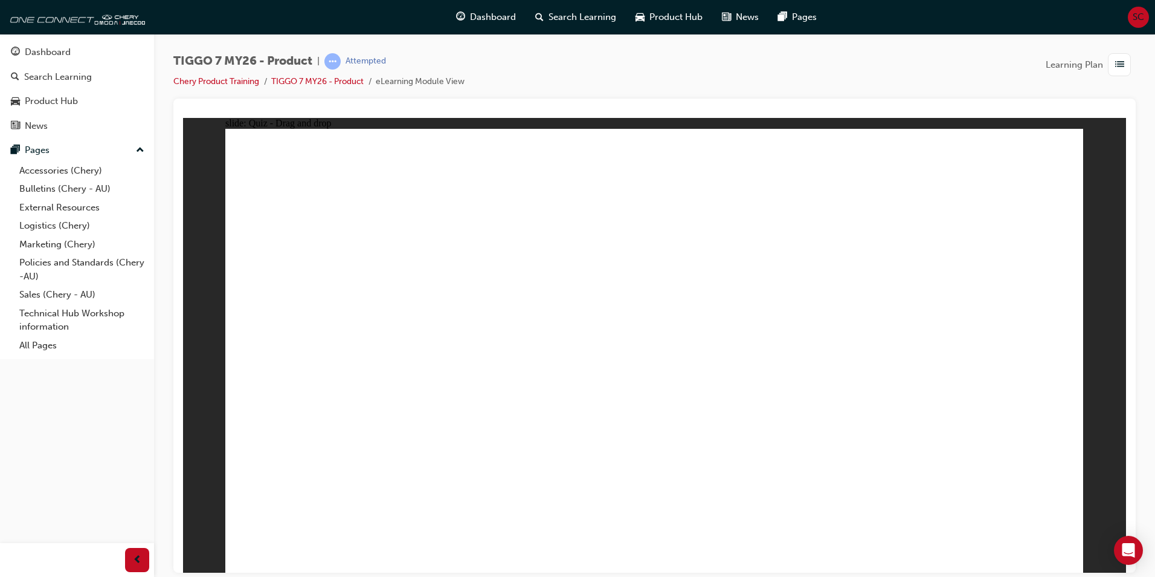
drag, startPoint x: 790, startPoint y: 217, endPoint x: 758, endPoint y: 441, distance: 226.6
drag, startPoint x: 989, startPoint y: 184, endPoint x: 877, endPoint y: 395, distance: 239.0
drag, startPoint x: 925, startPoint y: 214, endPoint x: 830, endPoint y: 409, distance: 217.0
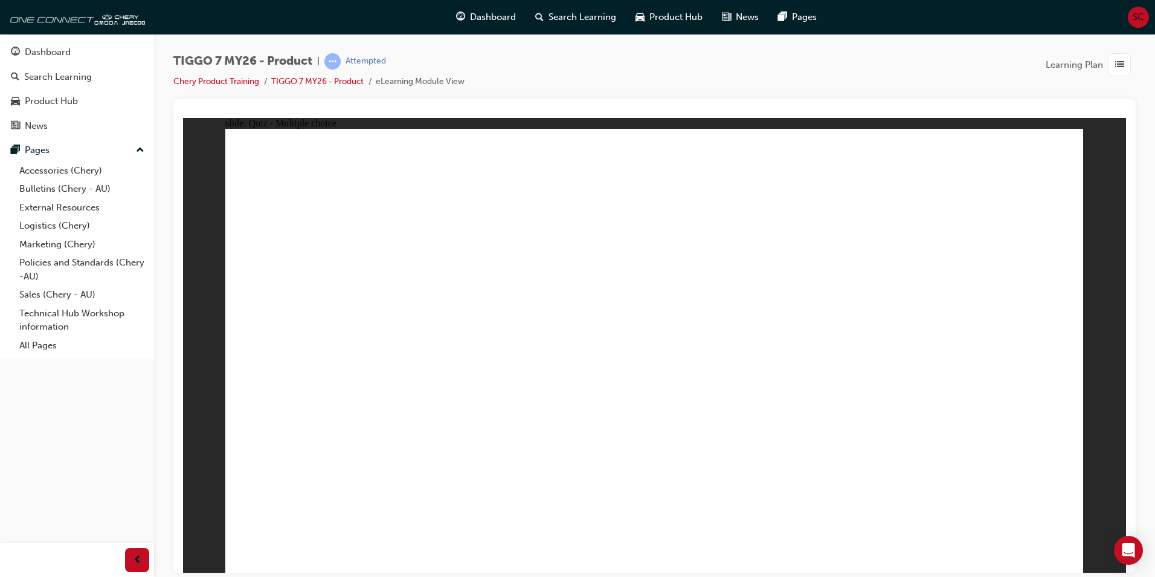
radio input "true"
drag, startPoint x: 891, startPoint y: 259, endPoint x: 981, endPoint y: 366, distance: 140.2
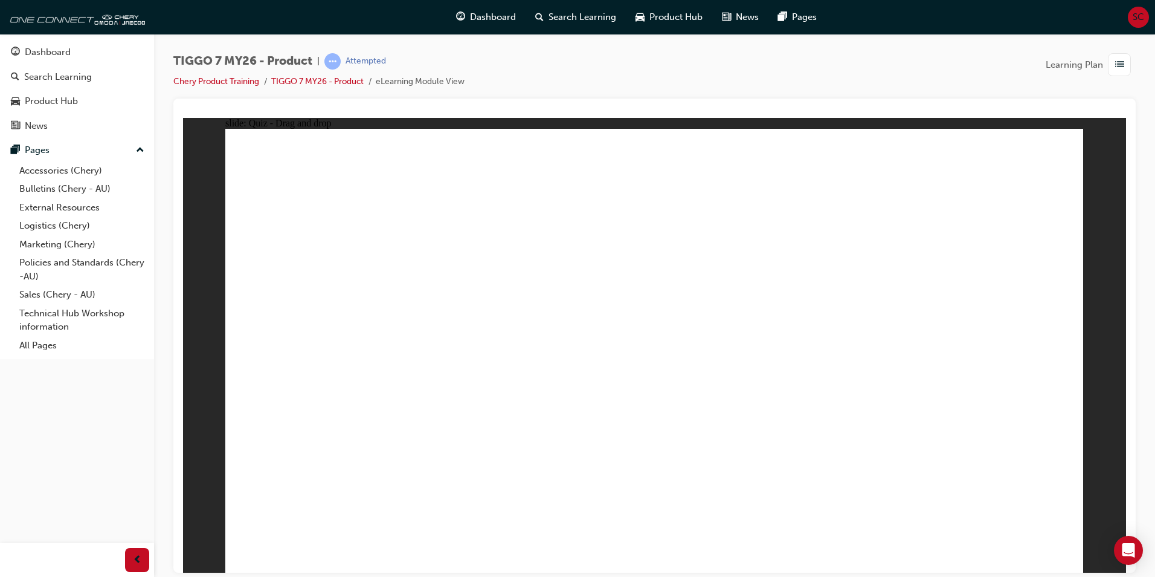
drag, startPoint x: 648, startPoint y: 243, endPoint x: 795, endPoint y: 369, distance: 193.3
drag, startPoint x: 805, startPoint y: 179, endPoint x: 520, endPoint y: 368, distance: 342.3
drag, startPoint x: 950, startPoint y: 198, endPoint x: 680, endPoint y: 370, distance: 320.4
drag, startPoint x: 699, startPoint y: 276, endPoint x: 321, endPoint y: 386, distance: 394.0
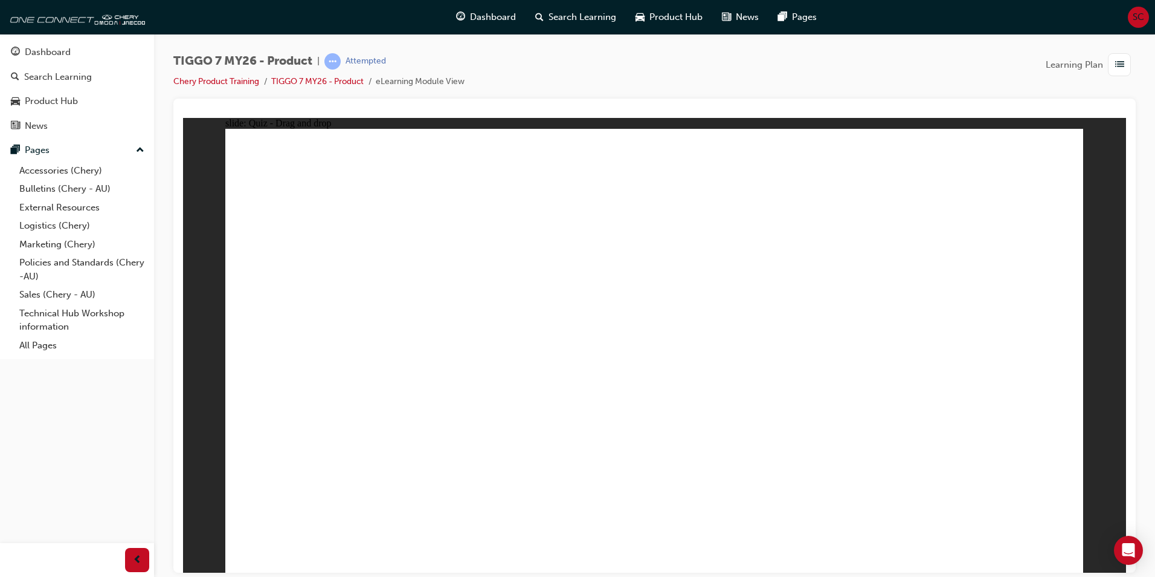
radio input "true"
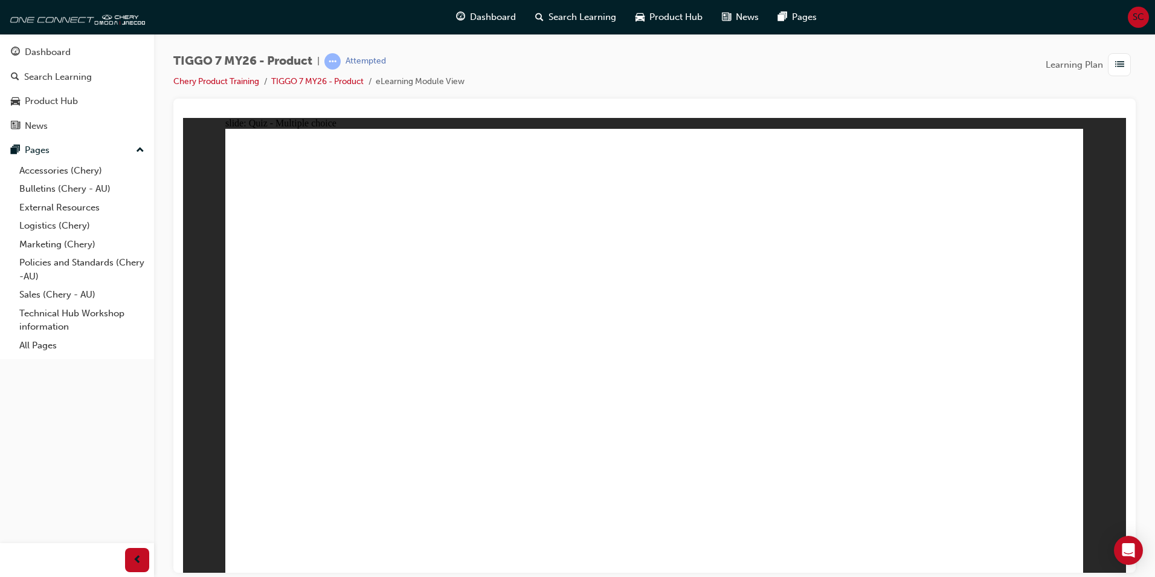
radio input "true"
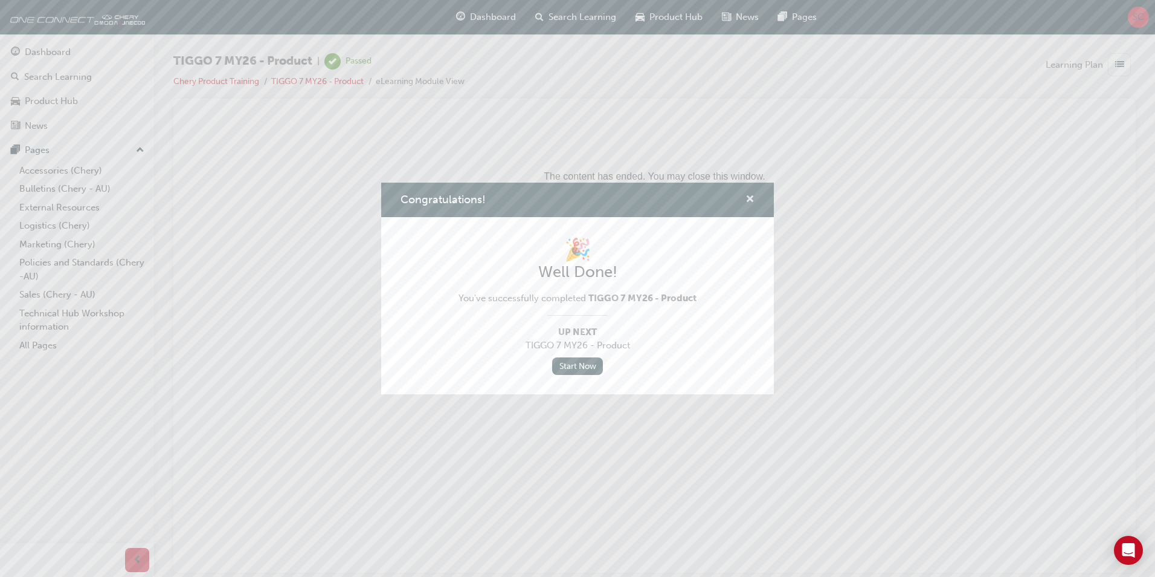
click at [747, 195] on span "cross-icon" at bounding box center [750, 200] width 9 height 11
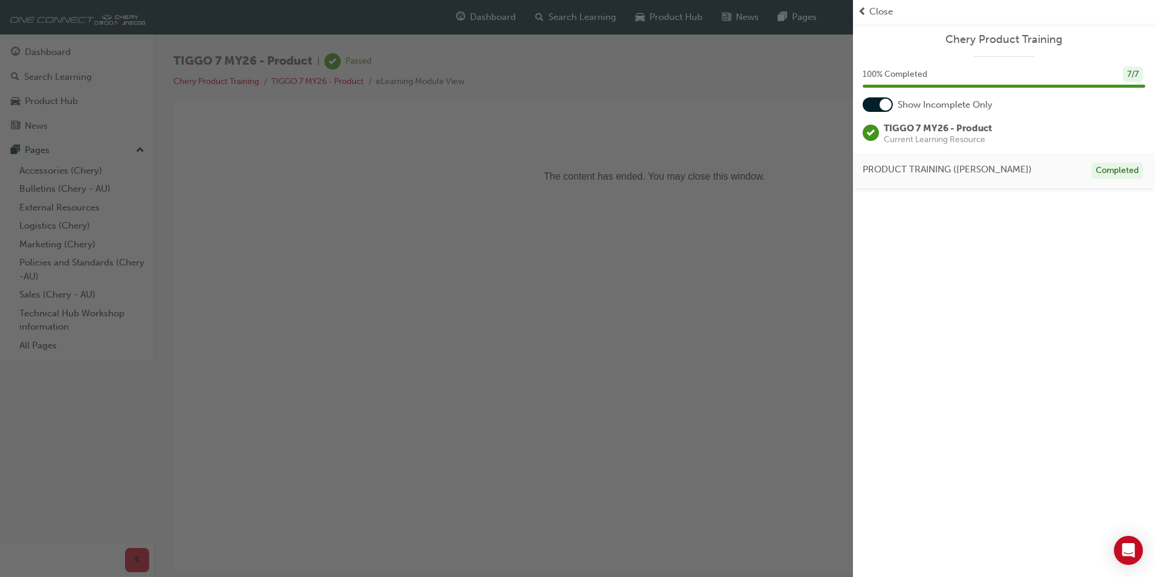
click at [875, 15] on span "Close" at bounding box center [882, 12] width 24 height 14
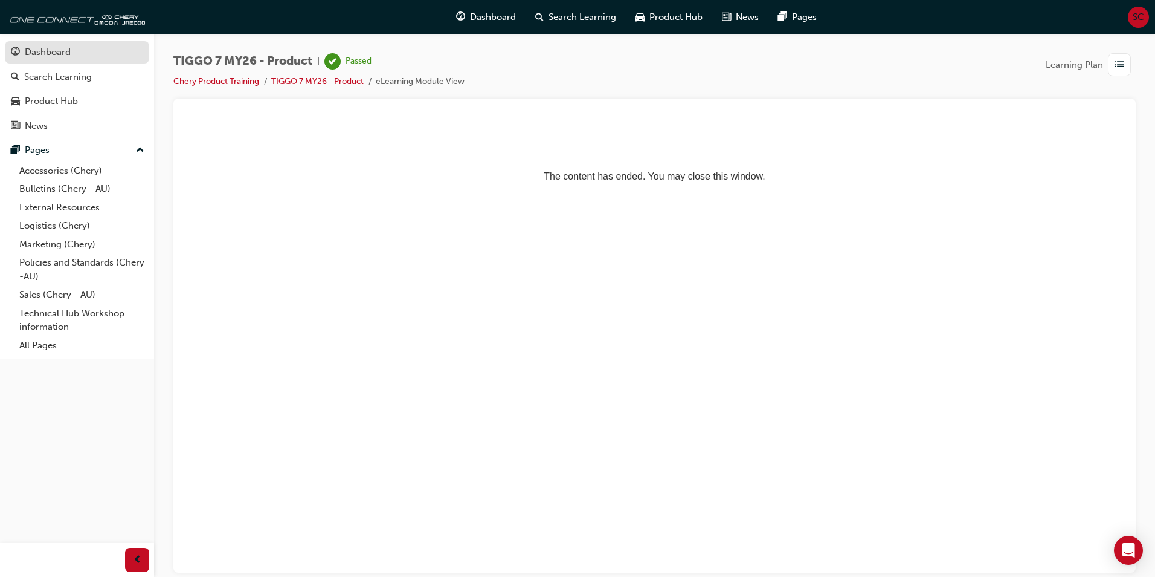
click at [50, 55] on div "Dashboard" at bounding box center [48, 52] width 46 height 14
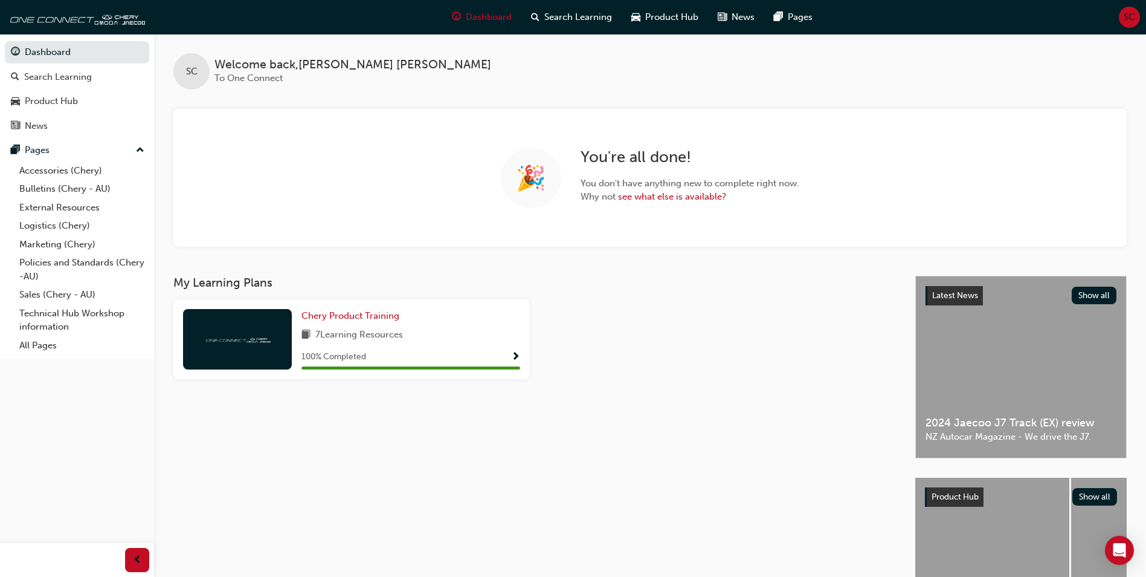
click at [1133, 20] on span "SC" at bounding box center [1129, 17] width 11 height 14
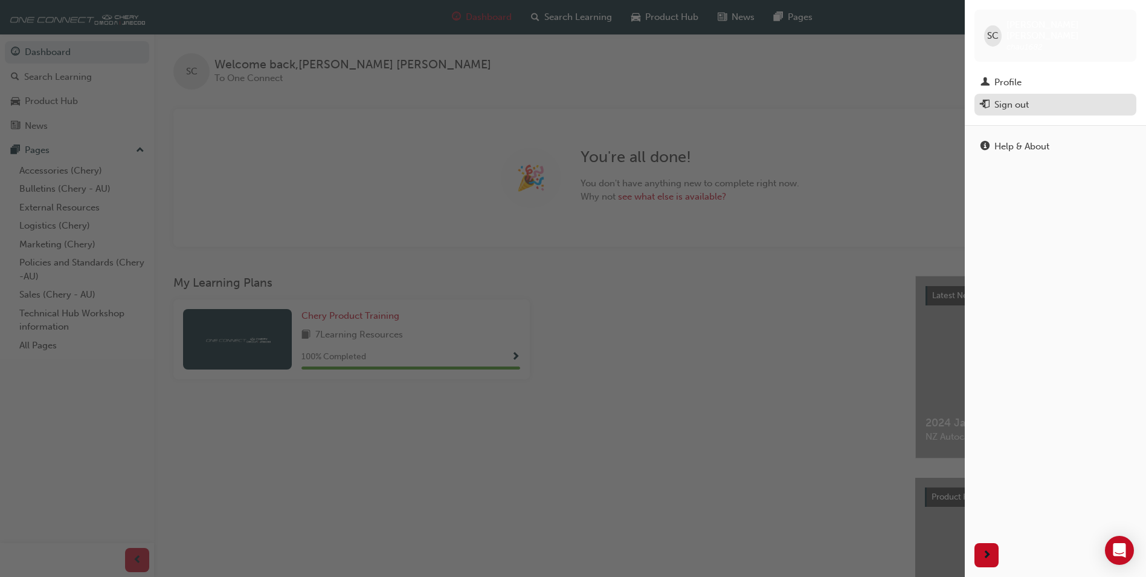
click at [1004, 98] on div "Sign out" at bounding box center [1012, 105] width 34 height 14
